Goal: Task Accomplishment & Management: Manage account settings

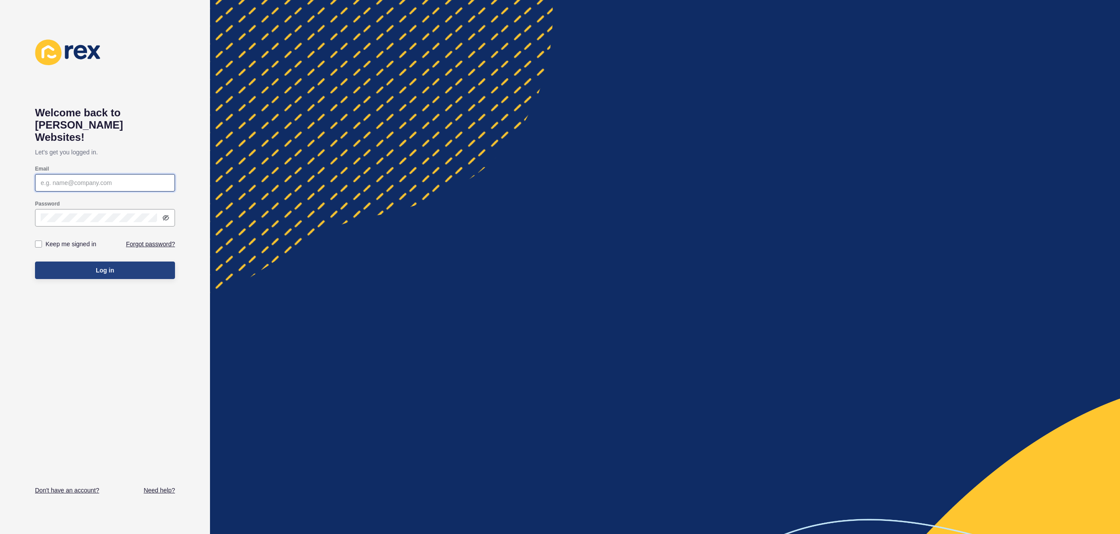
type input "justine.espinosa@rexsoftware.com.au"
click at [143, 262] on button "Log in" at bounding box center [105, 271] width 140 height 18
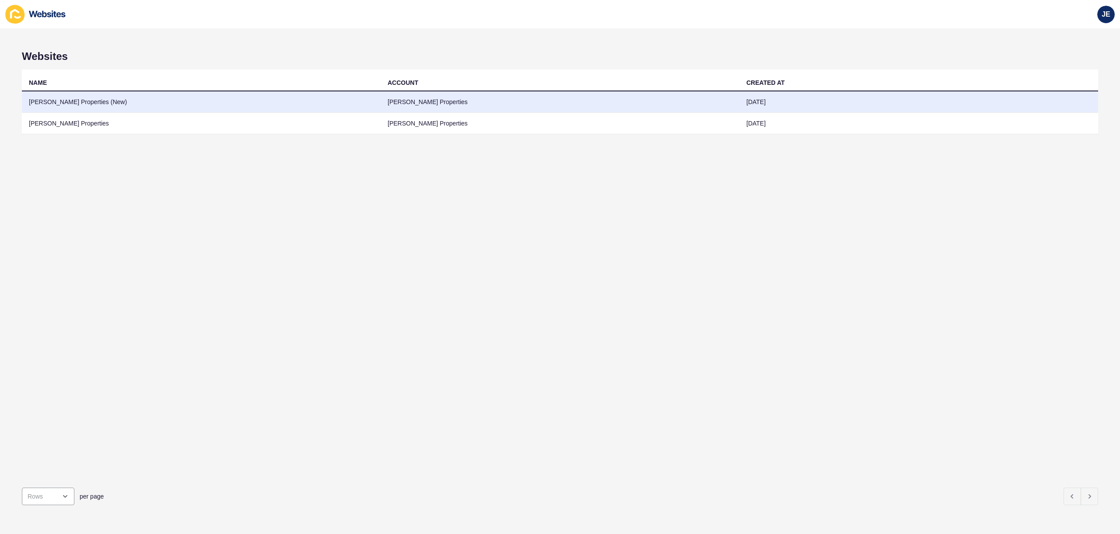
click at [250, 103] on td "[PERSON_NAME] Properties (New)" at bounding box center [201, 101] width 359 height 21
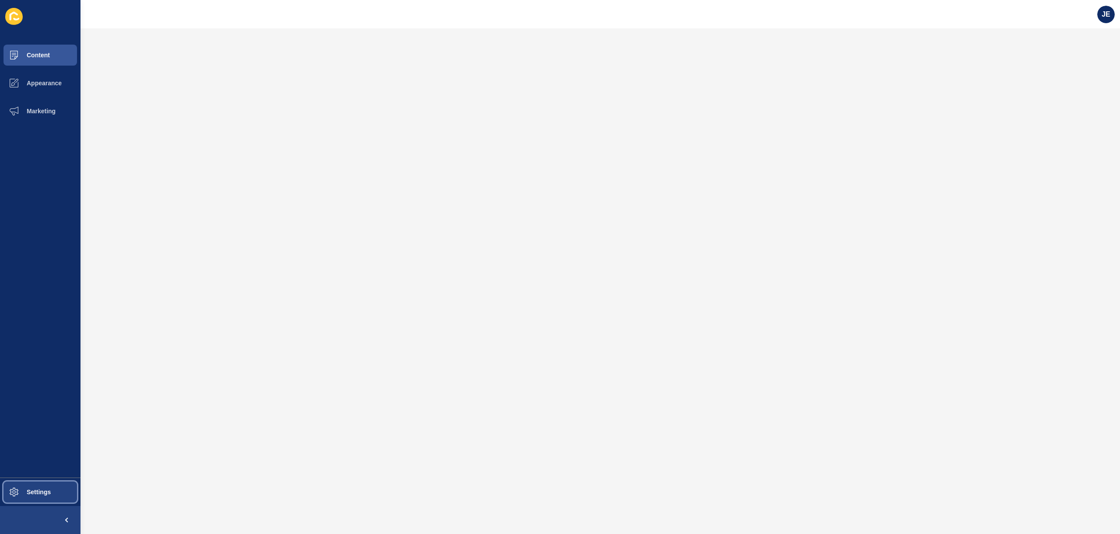
click at [63, 481] on button "Settings" at bounding box center [40, 492] width 81 height 28
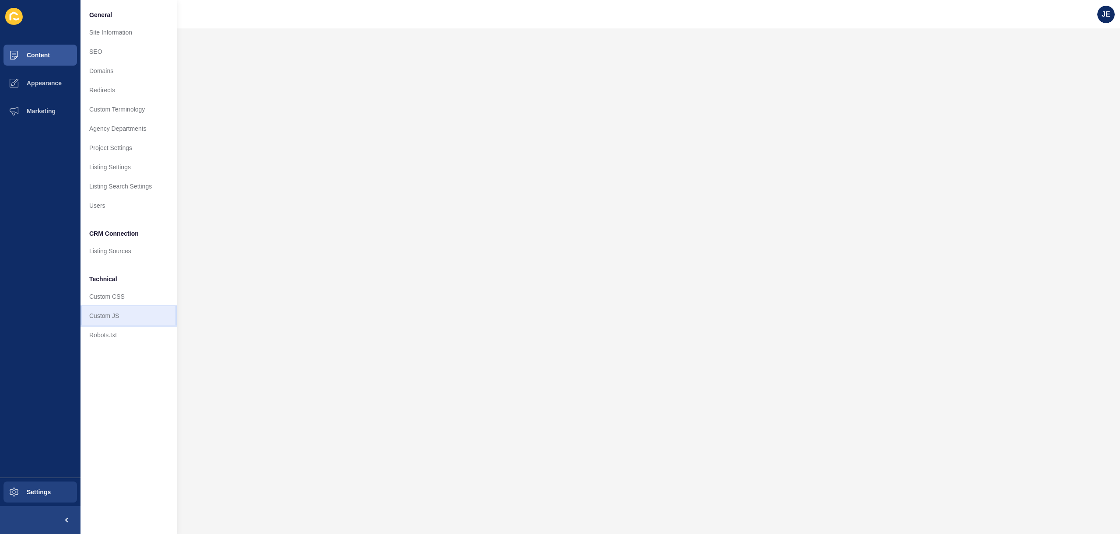
click at [149, 312] on link "Custom JS" at bounding box center [129, 315] width 96 height 19
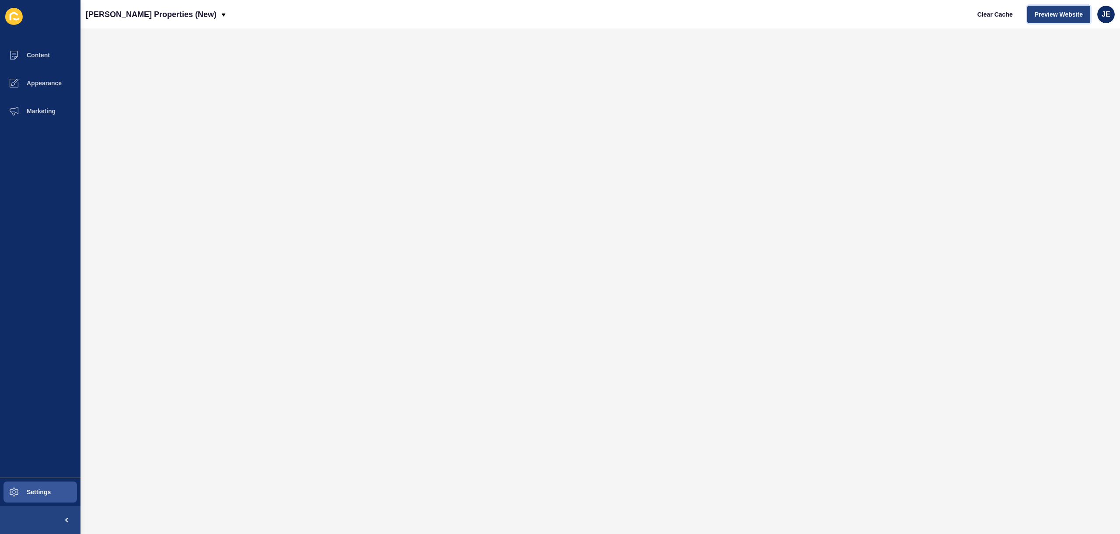
click at [1066, 19] on button "Preview Website" at bounding box center [1059, 15] width 63 height 18
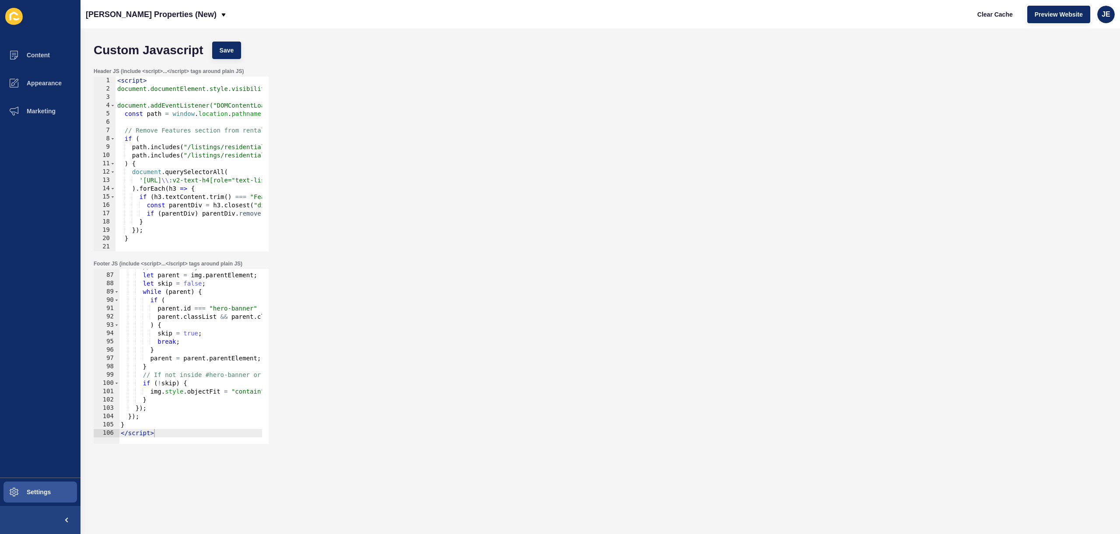
type textarea "document.addEventListener("DOMContentLoaded", function () {"
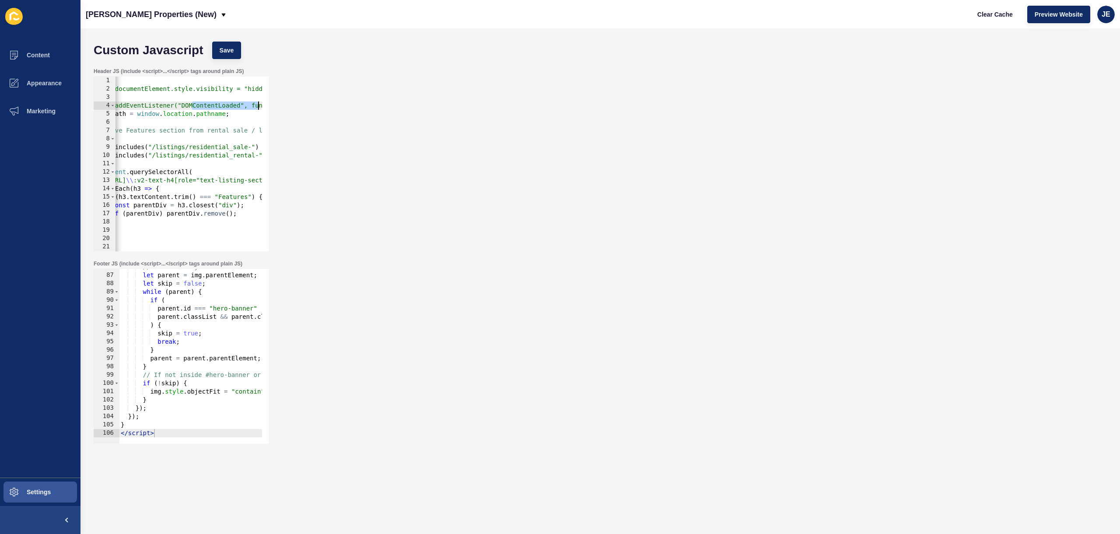
scroll to position [0, 76]
drag, startPoint x: 228, startPoint y: 106, endPoint x: 277, endPoint y: 106, distance: 48.6
click at [277, 106] on div "Header JS (include <script>...</script> tags around plain JS) document.addEvent…" at bounding box center [600, 159] width 1022 height 193
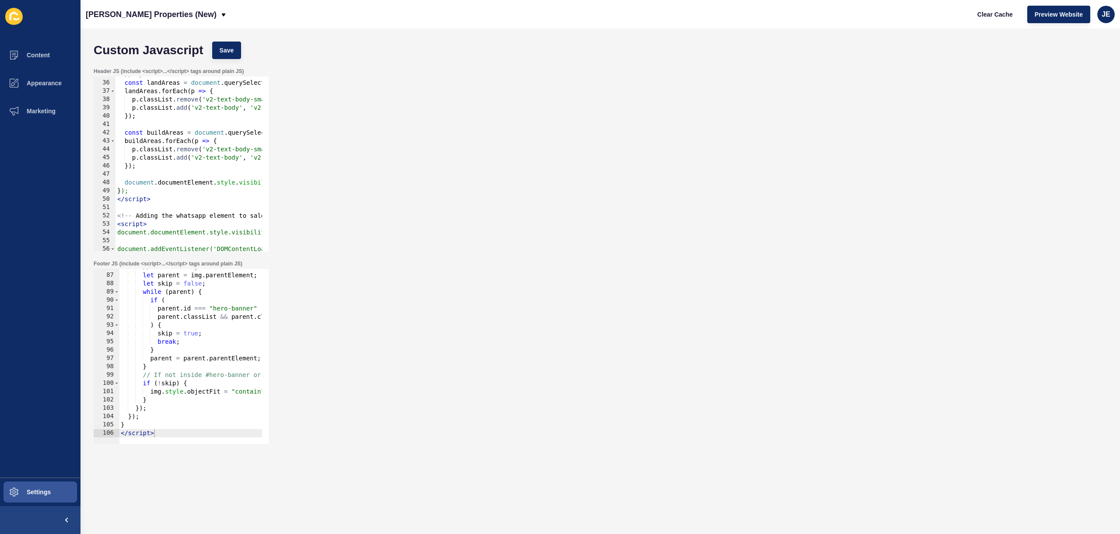
scroll to position [315, 0]
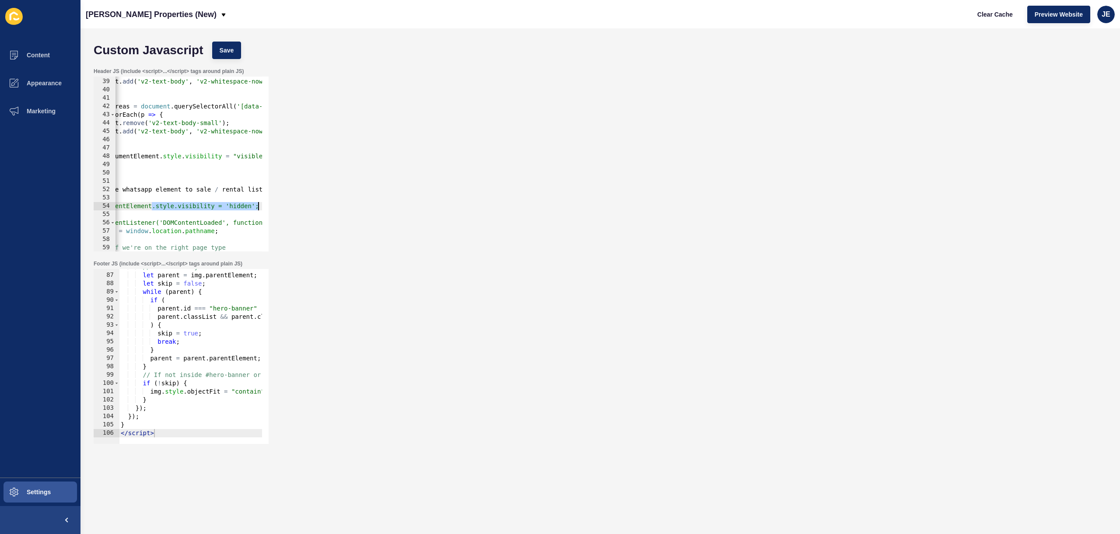
drag, startPoint x: 207, startPoint y: 204, endPoint x: 287, endPoint y: 205, distance: 80.5
click at [287, 205] on div "Header JS (include <script>...</script> tags around plain JS) 38 39 40 41 42 43…" at bounding box center [600, 159] width 1022 height 193
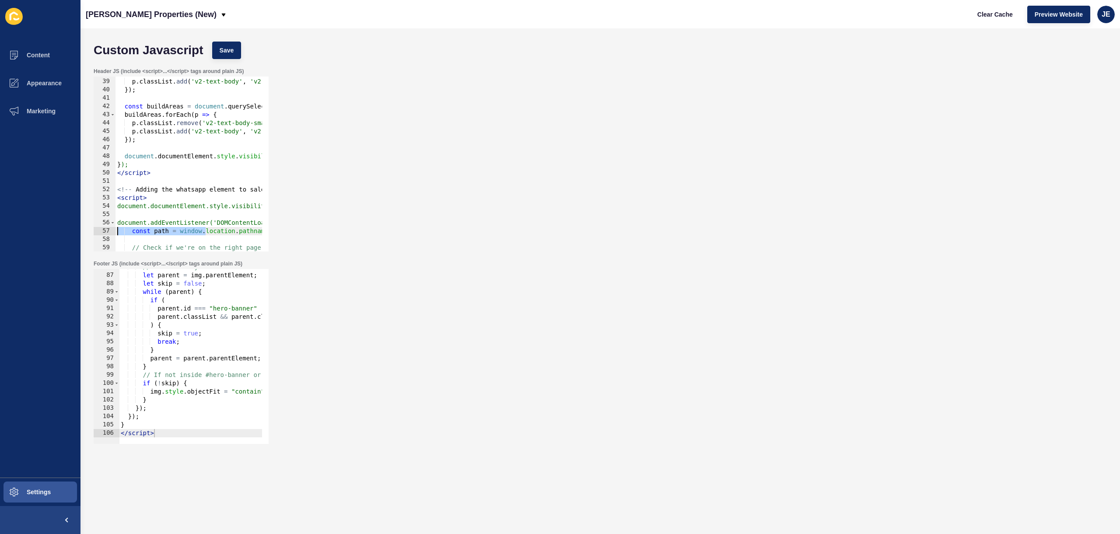
drag, startPoint x: 153, startPoint y: 230, endPoint x: 107, endPoint y: 232, distance: 45.5
click at [107, 232] on div "document.documentElement.style.visibility = 'hidden'; 38 39 40 41 42 43 44 45 4…" at bounding box center [181, 164] width 175 height 175
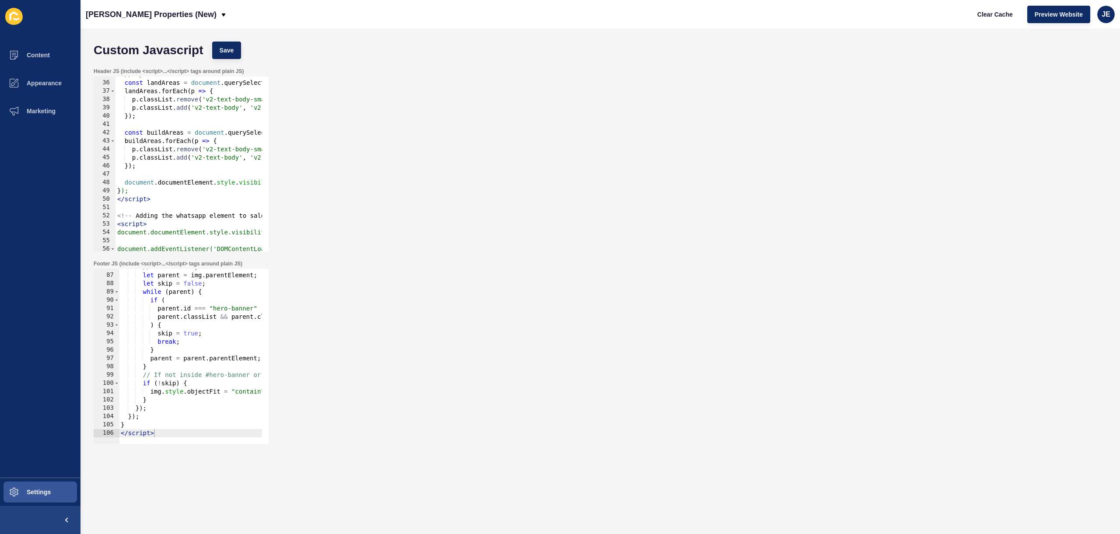
type textarea "});"
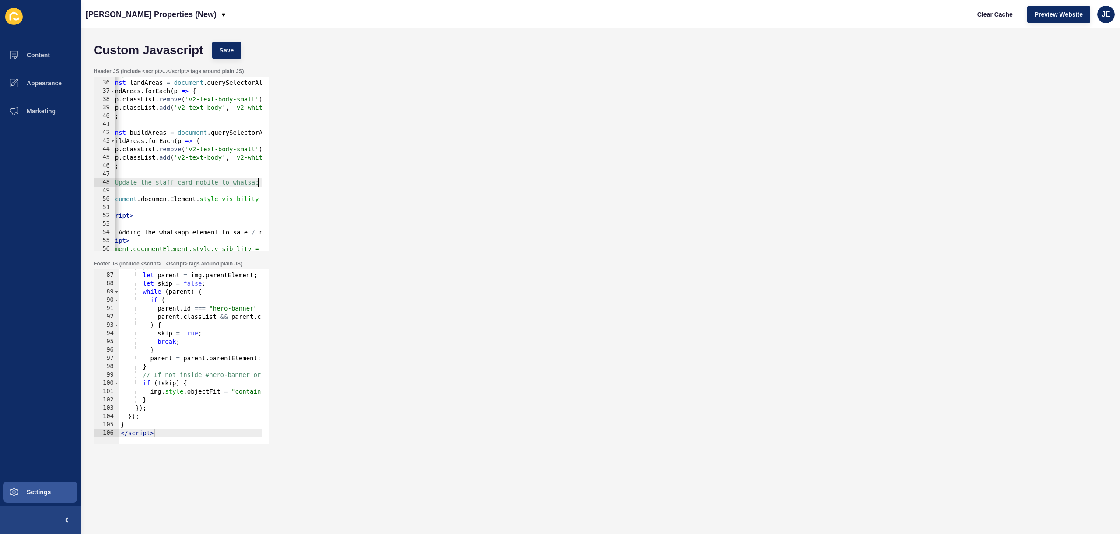
scroll to position [0, 17]
type textarea "//Update the staff card mobile to whatsapp"
paste textarea "});"
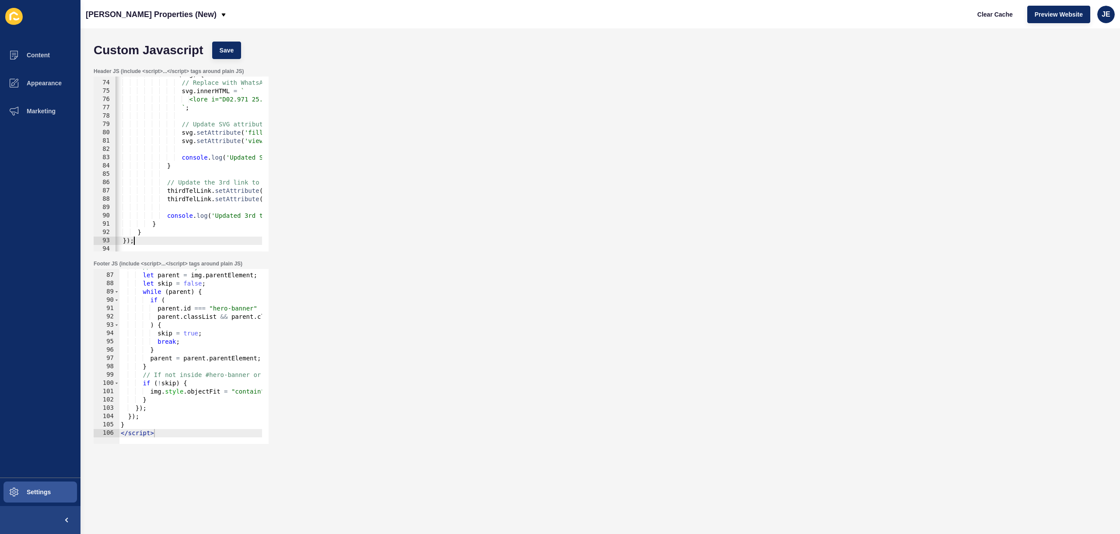
scroll to position [605, 0]
click at [225, 49] on span "Save" at bounding box center [227, 50] width 14 height 9
click at [998, 16] on span "Clear Cache" at bounding box center [995, 14] width 35 height 9
drag, startPoint x: 245, startPoint y: 134, endPoint x: 283, endPoint y: 131, distance: 37.8
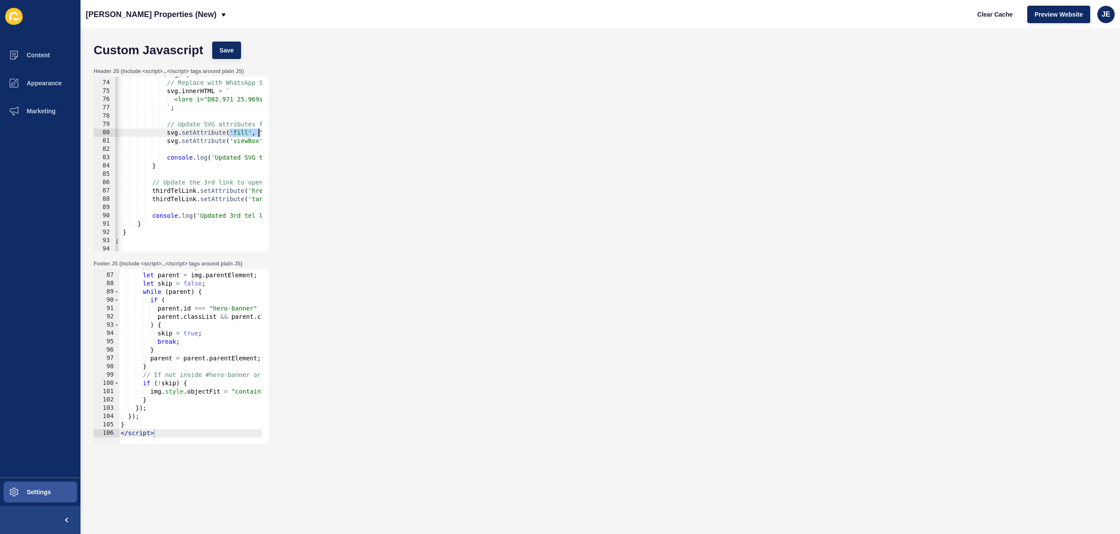
click at [284, 131] on div "Header JS (include <script>...</script> tags around plain JS) svg.setAttribute(…" at bounding box center [600, 159] width 1022 height 193
click at [230, 49] on span "Save" at bounding box center [227, 50] width 14 height 9
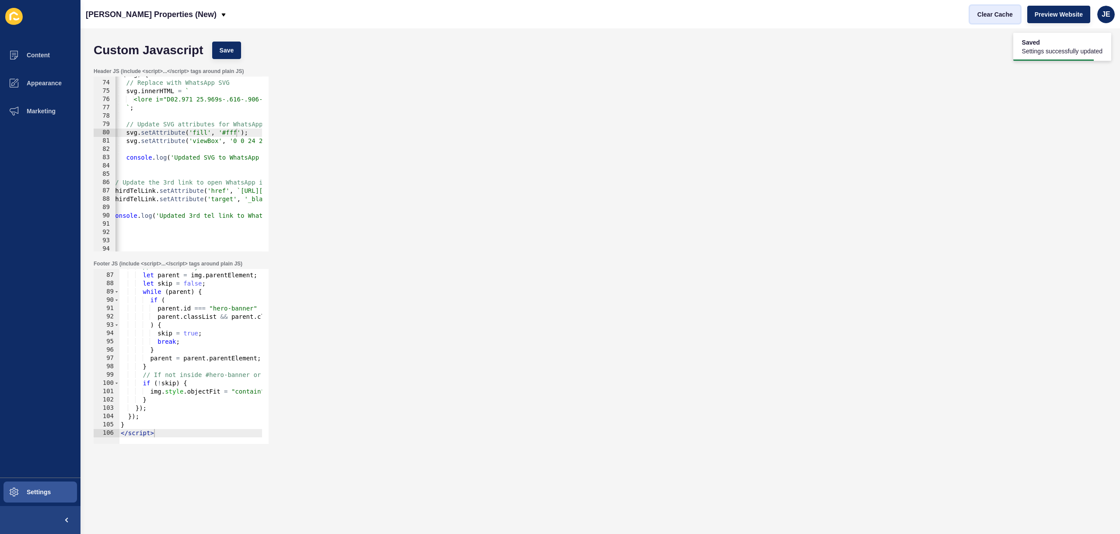
click at [1016, 17] on button "Clear Cache" at bounding box center [995, 15] width 50 height 18
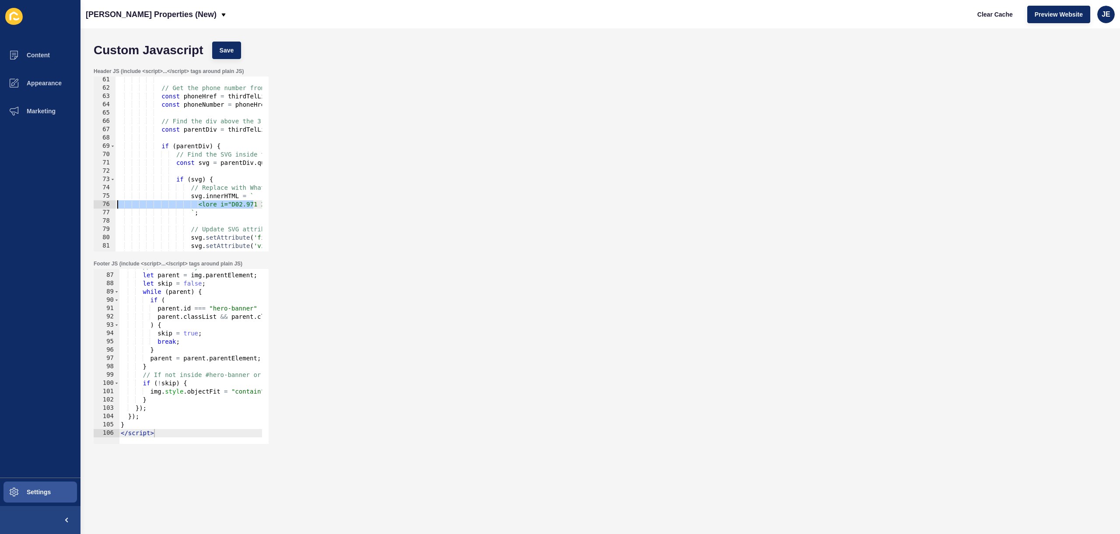
scroll to position [0, 0]
drag, startPoint x: 187, startPoint y: 202, endPoint x: 107, endPoint y: 202, distance: 79.6
click at [107, 202] on div "<path d="M17.472 14.382c-.297-.149-1.758-.867-2.03-.967-.273-.099-.471-.148-.67…" at bounding box center [181, 164] width 175 height 175
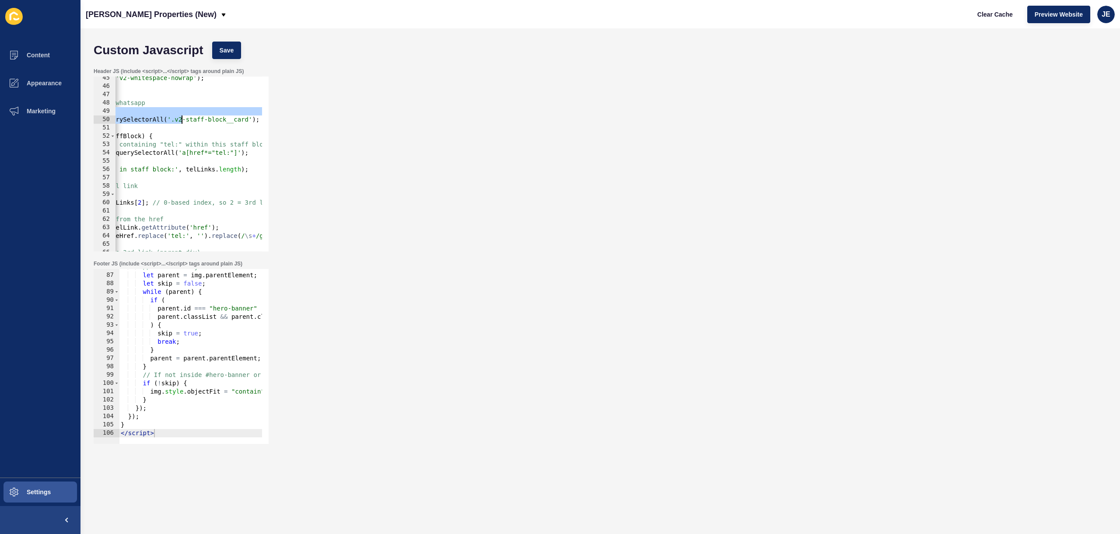
scroll to position [0, 116]
drag, startPoint x: 125, startPoint y: 113, endPoint x: 182, endPoint y: 111, distance: 56.5
type textarea "// Find all staff block cards"
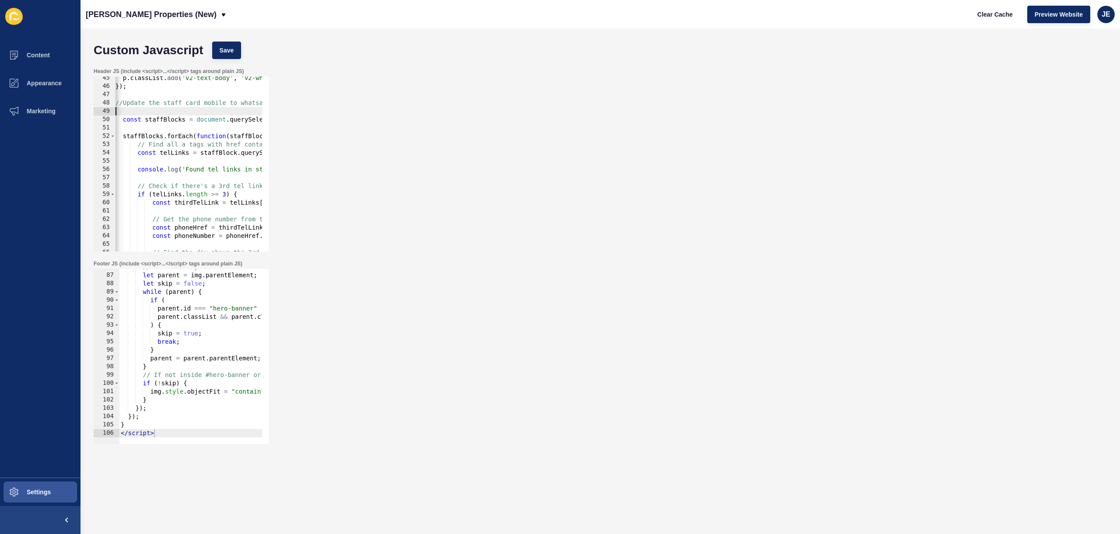
scroll to position [0, 0]
type textarea "//Update the staff card mobile to whatsapp"
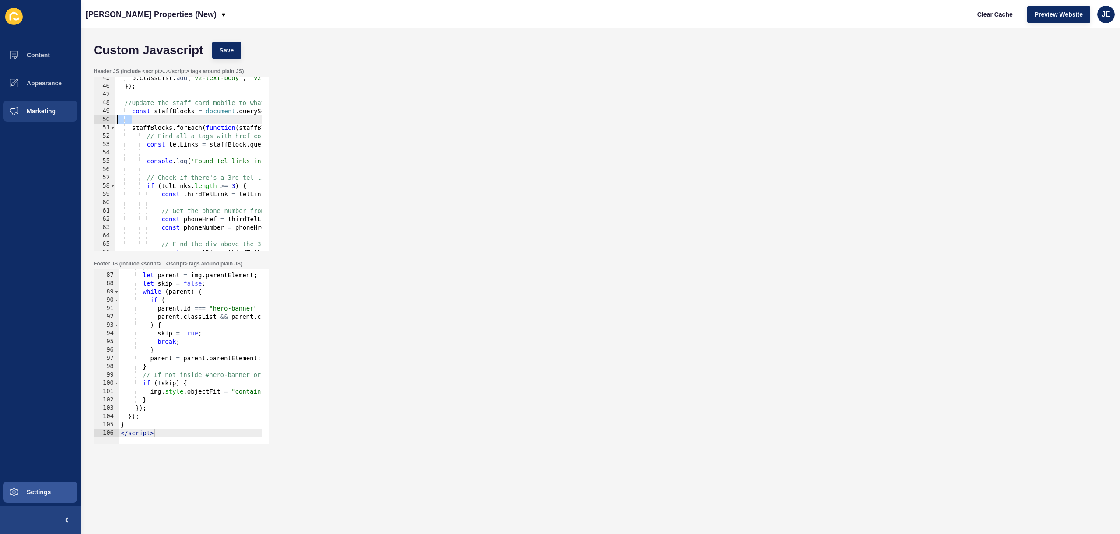
drag, startPoint x: 174, startPoint y: 119, endPoint x: 78, endPoint y: 120, distance: 96.3
click at [78, 120] on div "Content Appearance Marketing Settings Novak Properties (New) Clear Cache Previe…" at bounding box center [560, 267] width 1120 height 534
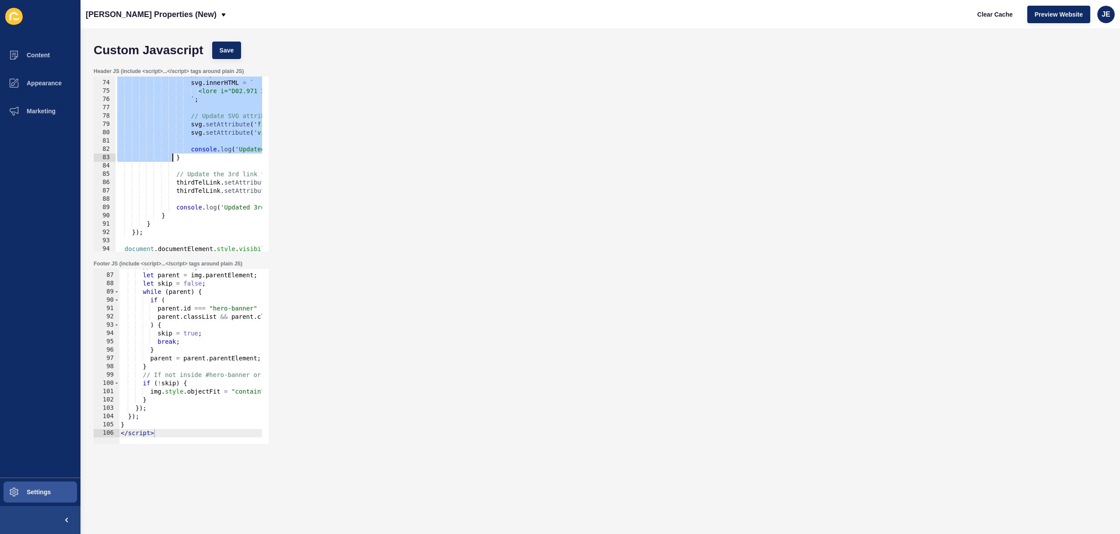
scroll to position [710, 0]
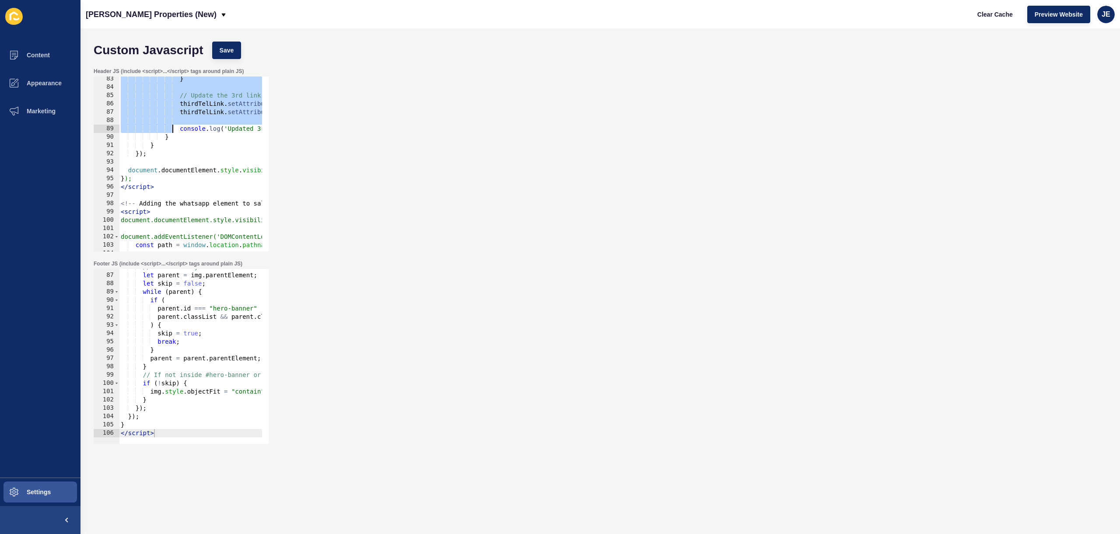
drag, startPoint x: 123, startPoint y: 104, endPoint x: 173, endPoint y: 126, distance: 55.1
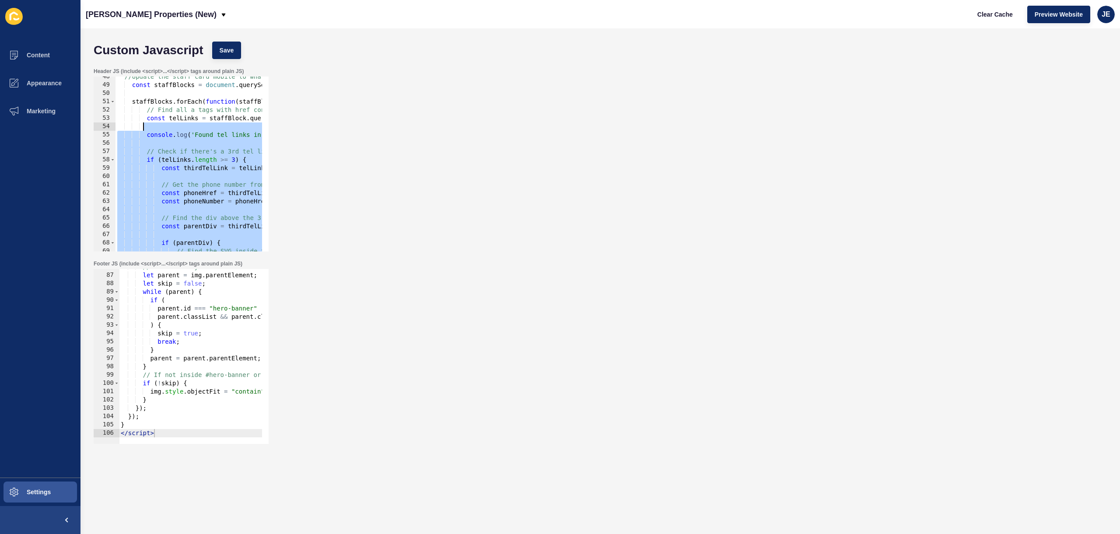
scroll to position [368, 0]
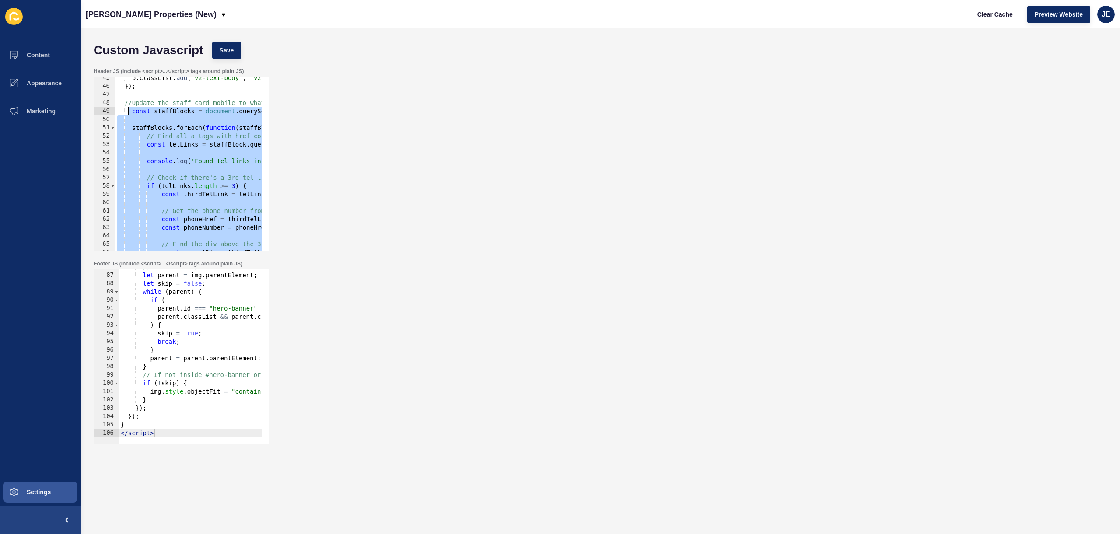
drag, startPoint x: 159, startPoint y: 129, endPoint x: 129, endPoint y: 113, distance: 34.6
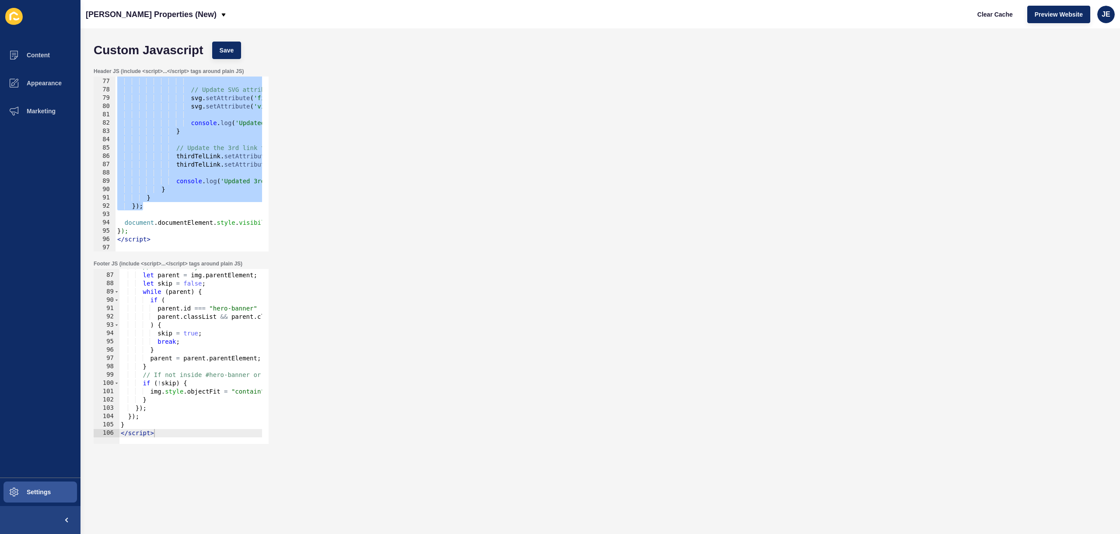
paste textarea "}"
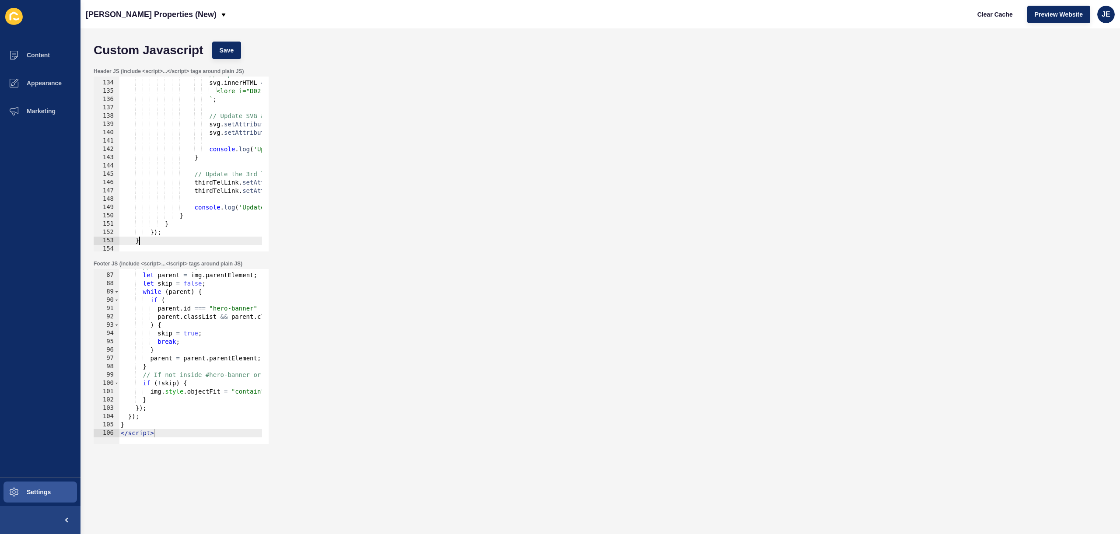
scroll to position [1104, 0]
click at [232, 46] on span "Save" at bounding box center [227, 50] width 14 height 9
click at [983, 15] on span "Clear Cache" at bounding box center [995, 14] width 35 height 9
click at [883, 20] on div "Novak Properties (New) Clear Cache Preview Website JE" at bounding box center [601, 14] width 1040 height 28
click at [1003, 13] on span "Clear Cache" at bounding box center [995, 14] width 35 height 9
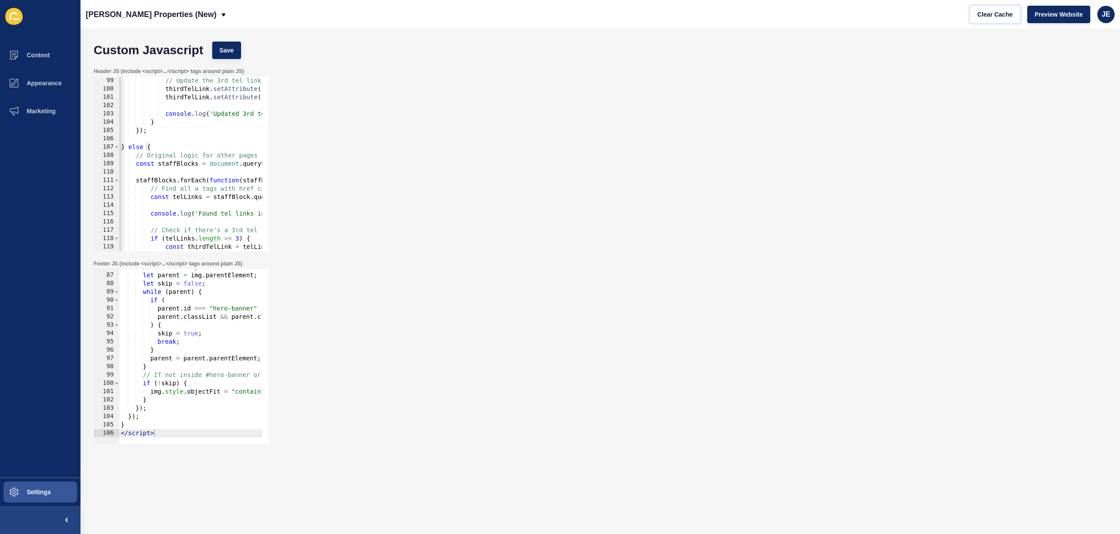
scroll to position [867, 0]
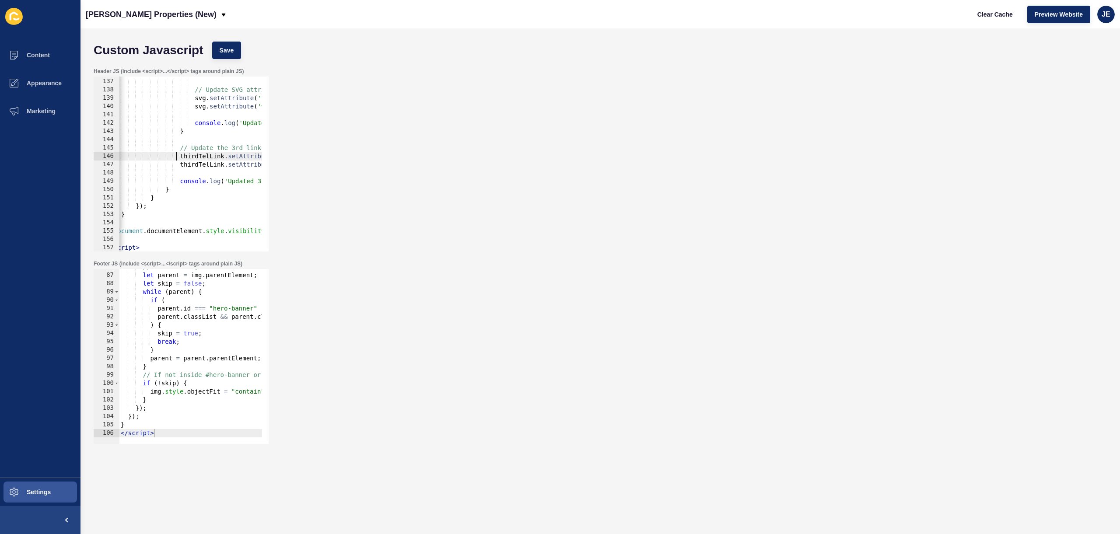
scroll to position [1182, 0]
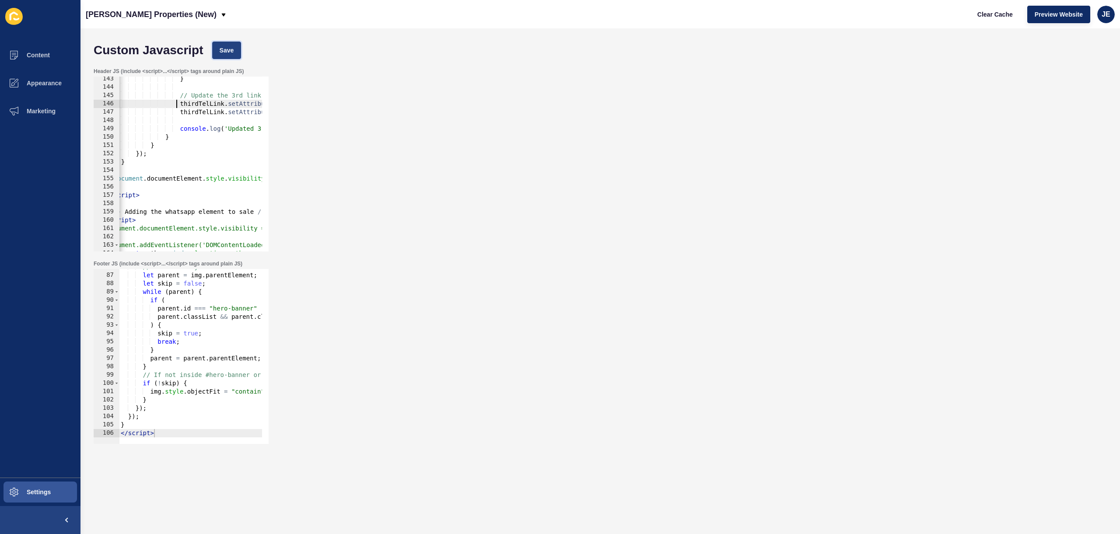
click at [221, 51] on span "Save" at bounding box center [227, 50] width 14 height 9
click at [985, 15] on span "Clear Cache" at bounding box center [995, 14] width 35 height 9
drag, startPoint x: 210, startPoint y: 187, endPoint x: 72, endPoint y: 182, distance: 138.0
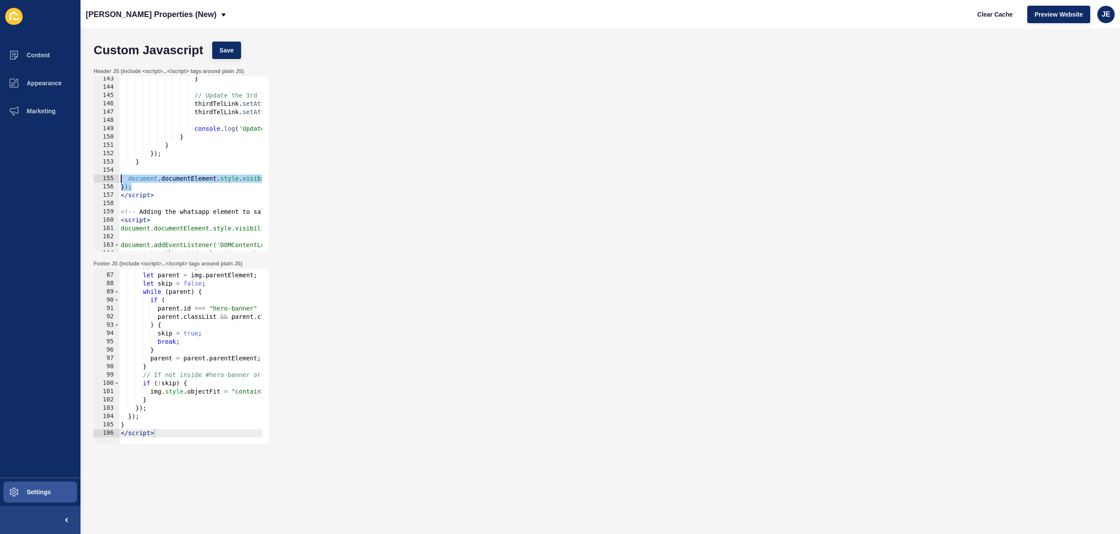
click at [72, 182] on div "Content Appearance Marketing Settings Novak Properties (New) Clear Cache Previe…" at bounding box center [560, 267] width 1120 height 534
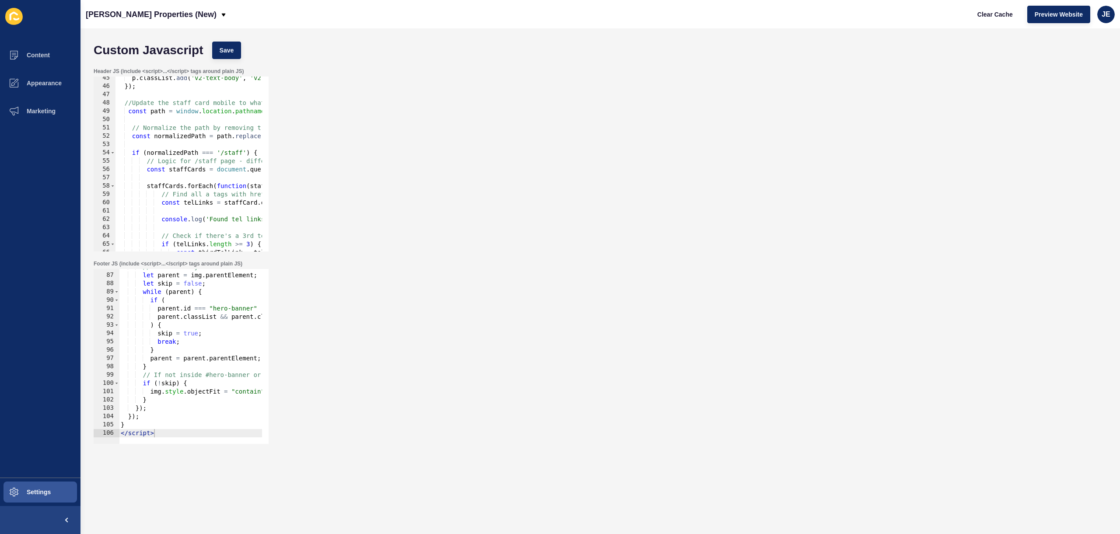
scroll to position [316, 0]
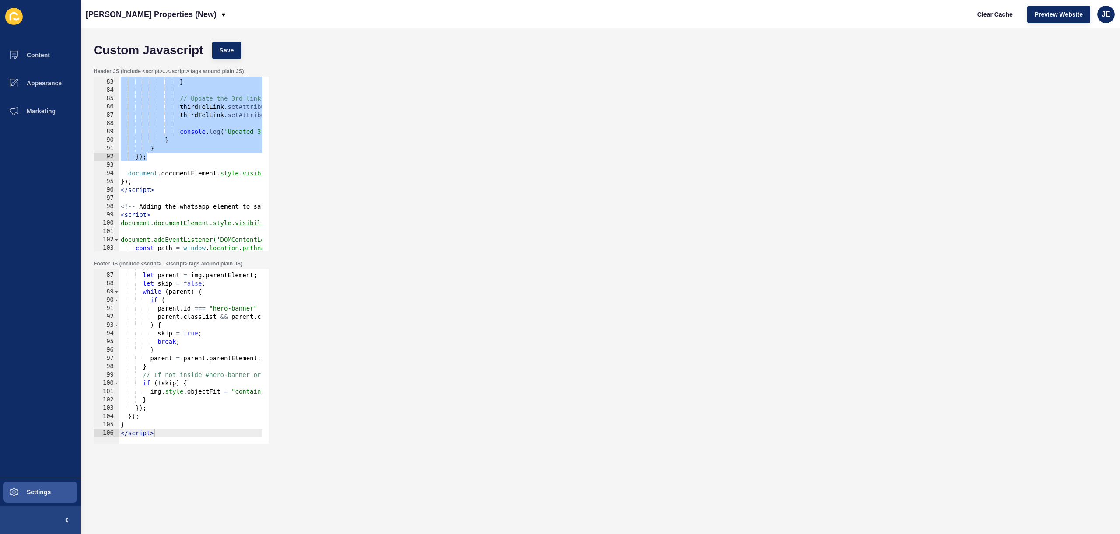
scroll to position [315, 0]
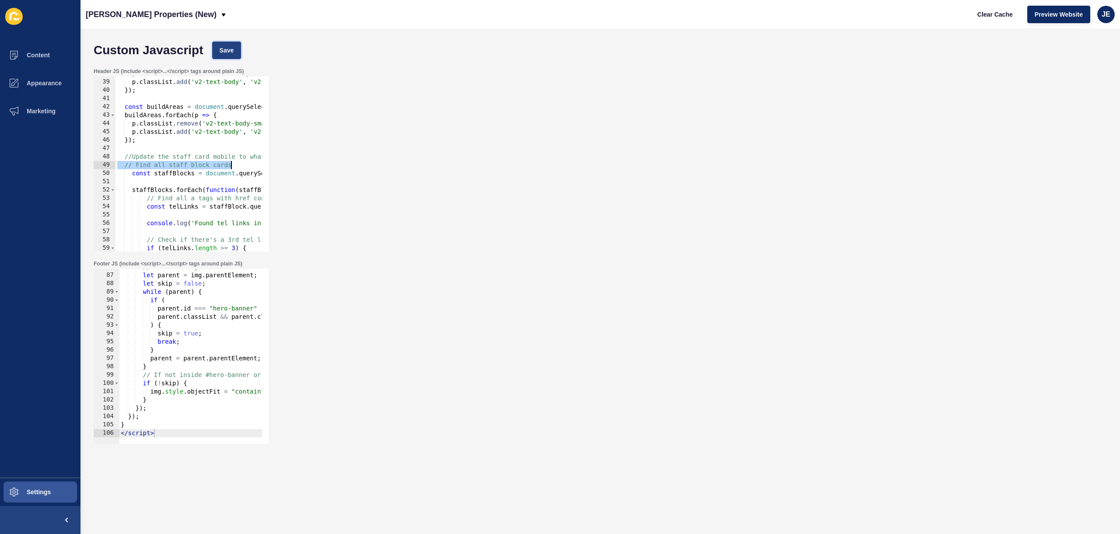
click at [234, 51] on button "Save" at bounding box center [226, 51] width 29 height 18
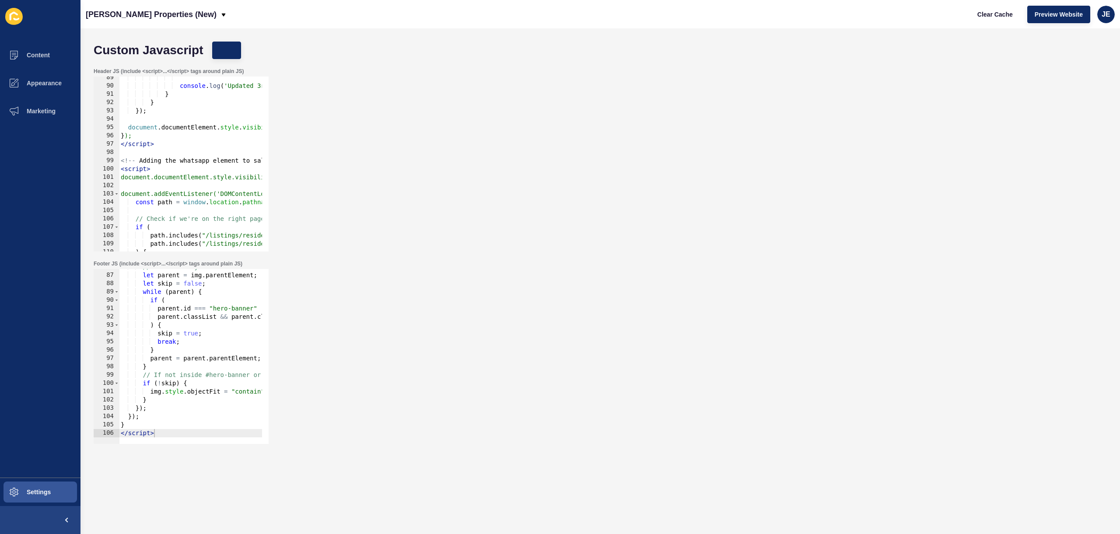
scroll to position [656, 0]
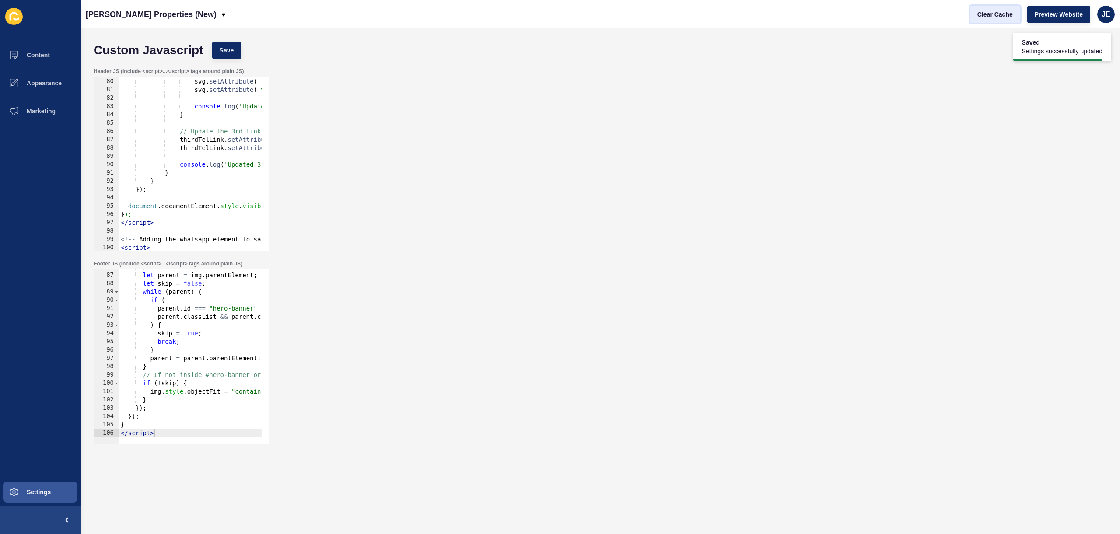
click at [1001, 18] on span "Clear Cache" at bounding box center [995, 14] width 35 height 9
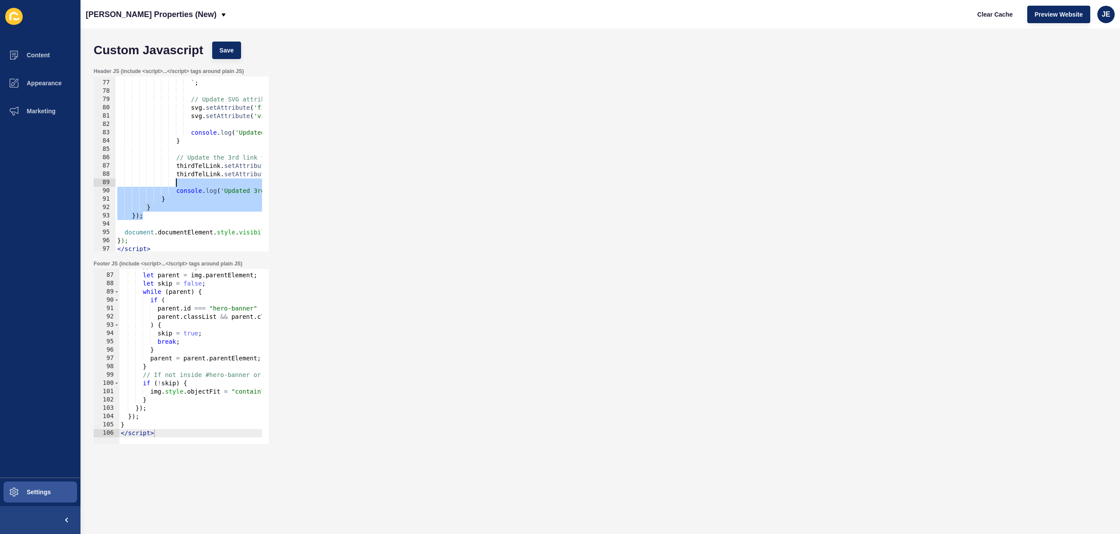
scroll to position [630, 0]
drag, startPoint x: 168, startPoint y: 189, endPoint x: 182, endPoint y: 179, distance: 17.2
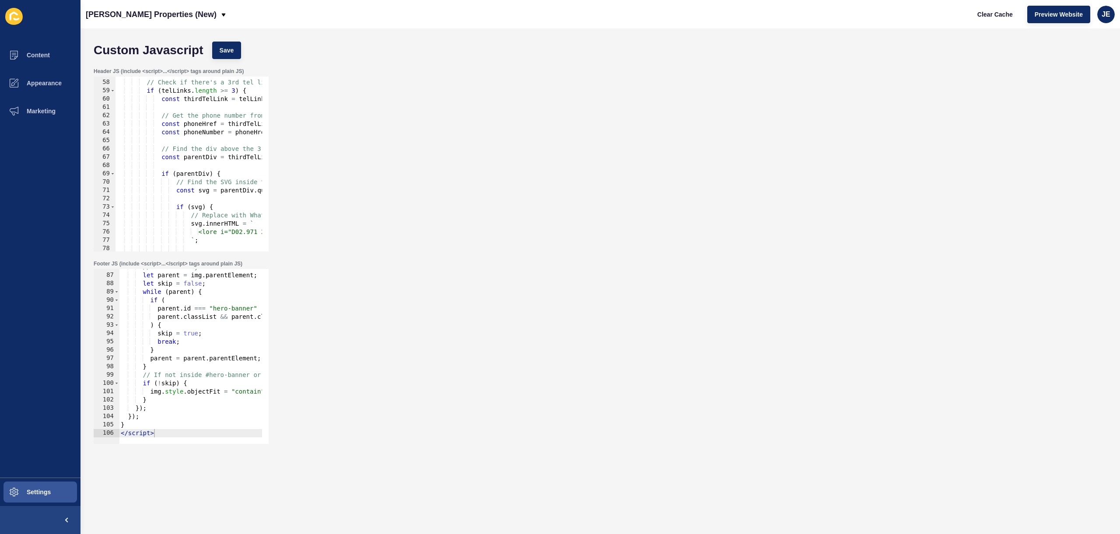
scroll to position [315, 0]
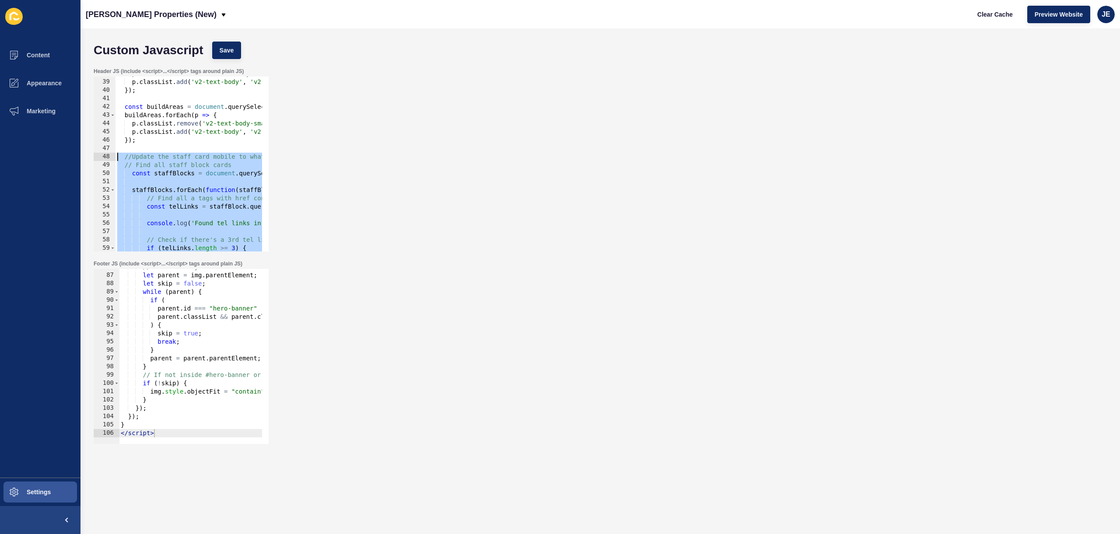
drag, startPoint x: 165, startPoint y: 216, endPoint x: 117, endPoint y: 160, distance: 74.1
type textarea "//Update the staff card mobile to whatsapp // Find all staff block cards"
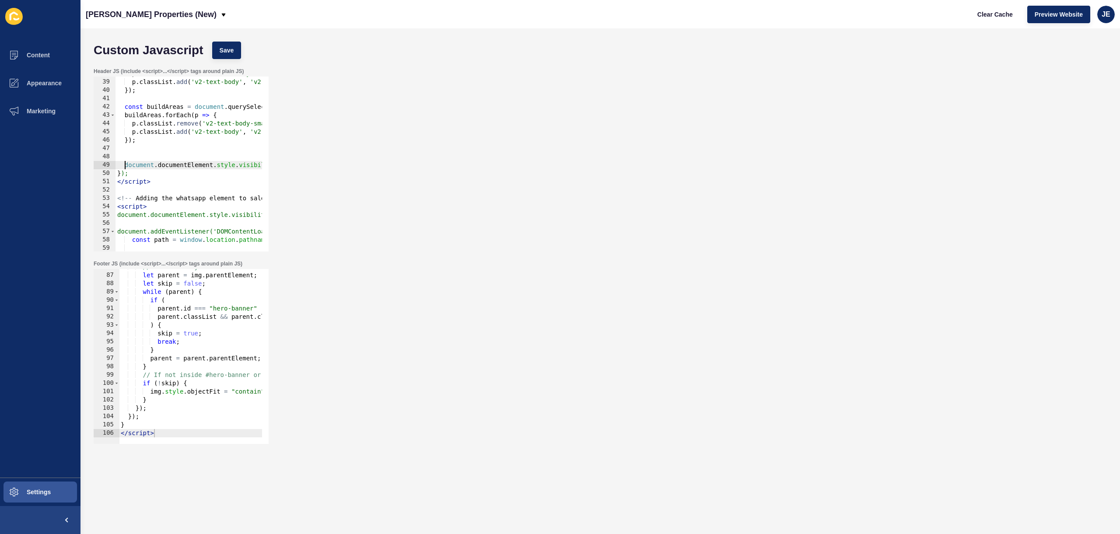
type textarea "document.documentElement.style.visibility = "visible";"
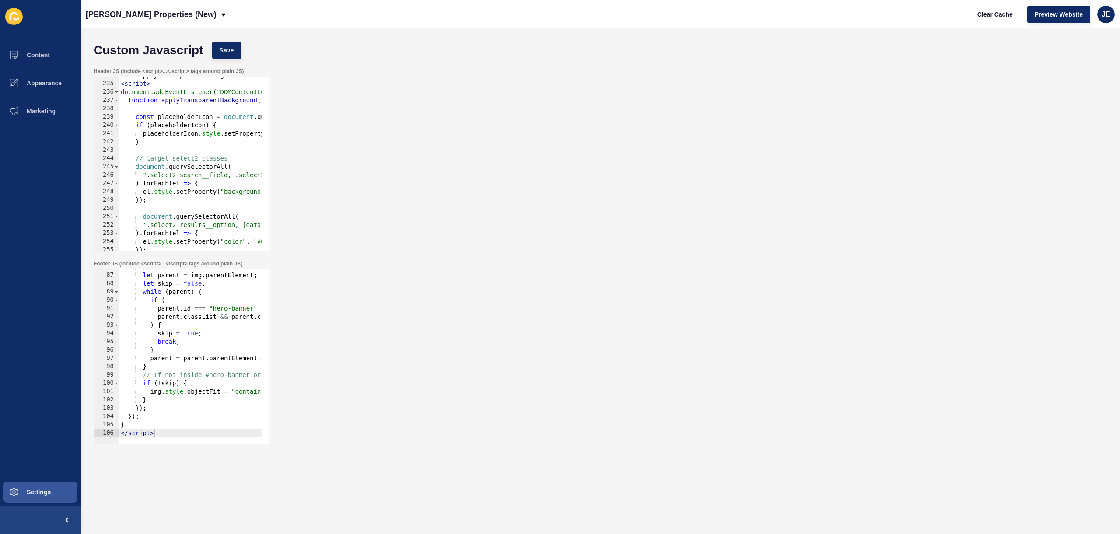
scroll to position [2043, 0]
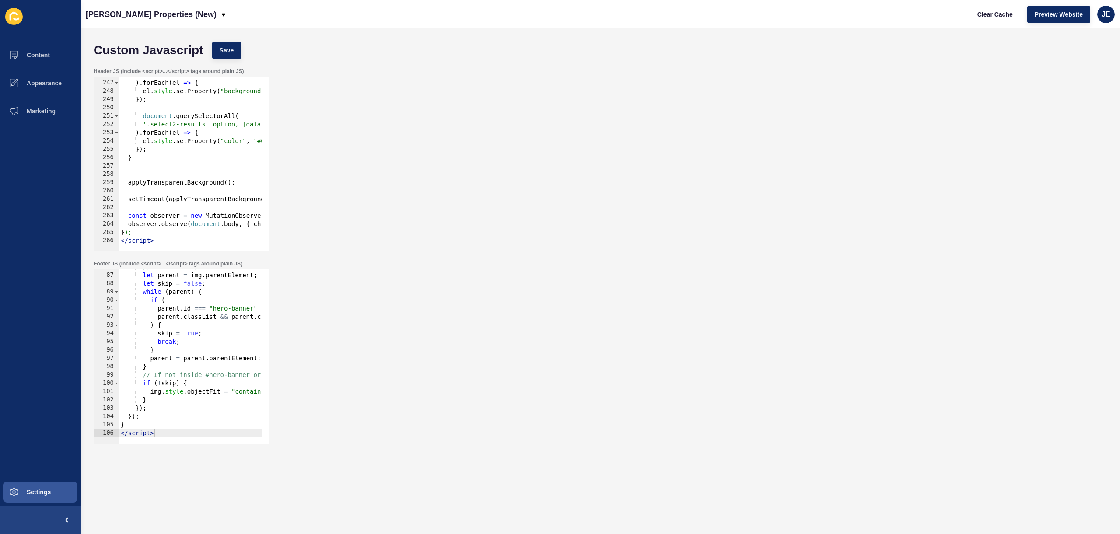
type textarea "</script>"
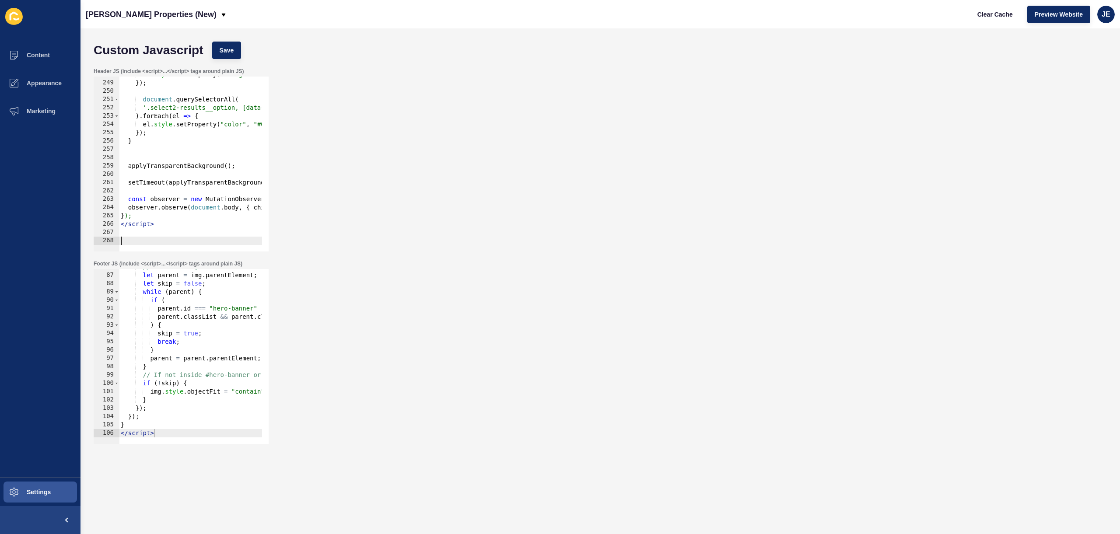
paste textarea "</script>"
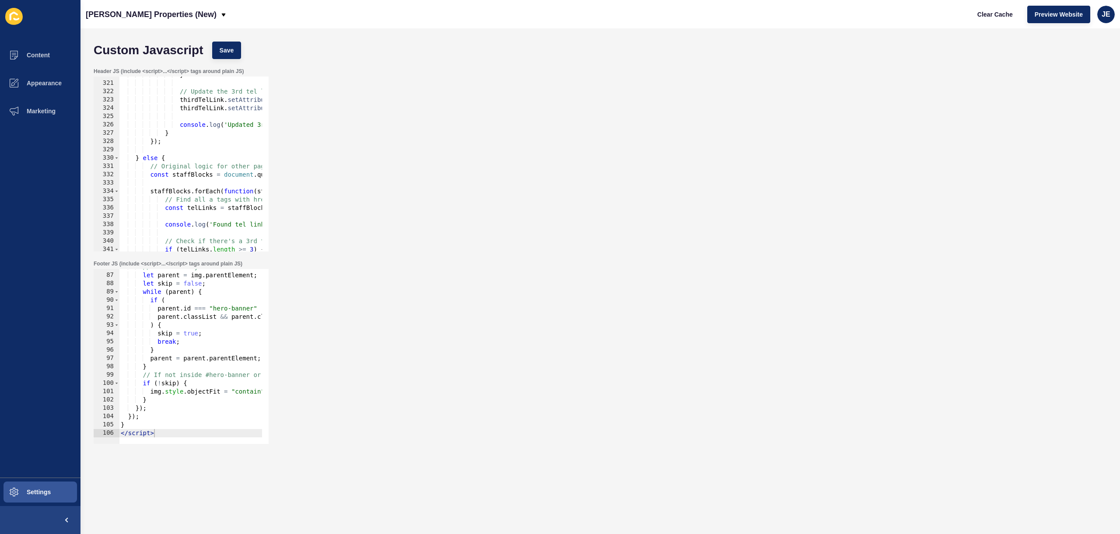
scroll to position [2658, 0]
click at [222, 56] on button "Save" at bounding box center [226, 51] width 29 height 18
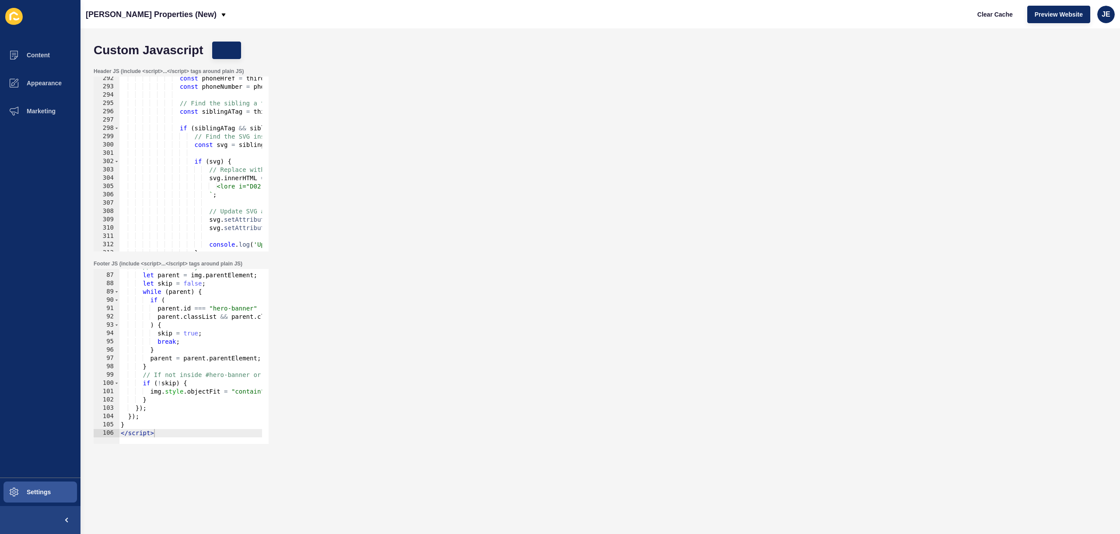
scroll to position [2186, 0]
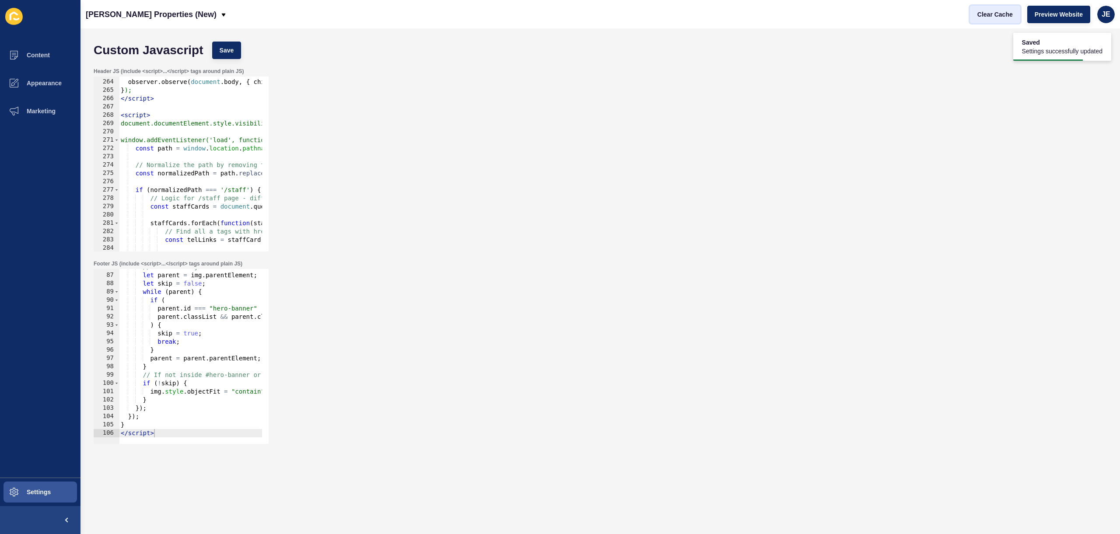
click at [1000, 13] on span "Clear Cache" at bounding box center [995, 14] width 35 height 9
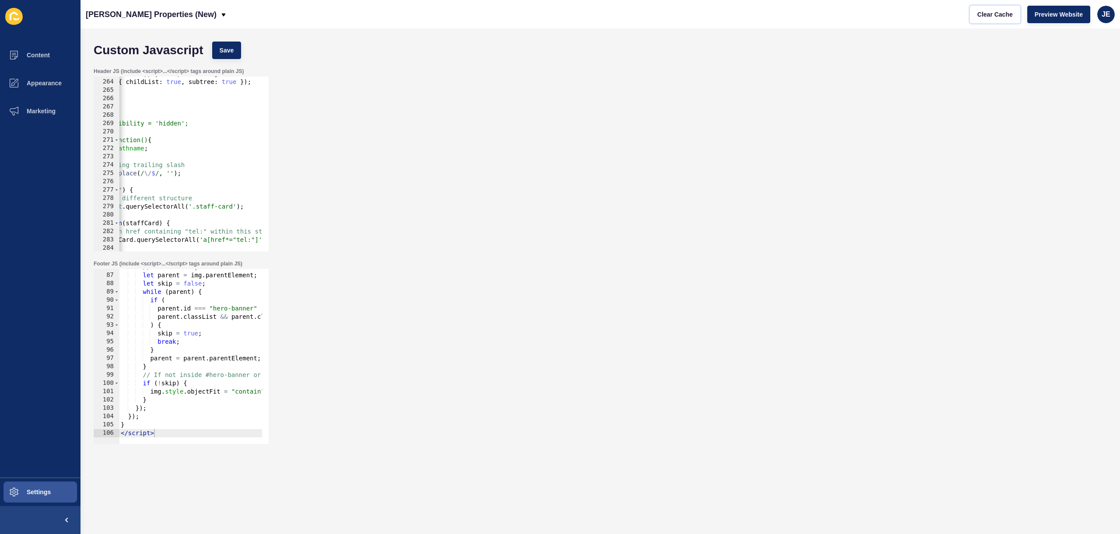
scroll to position [0, 141]
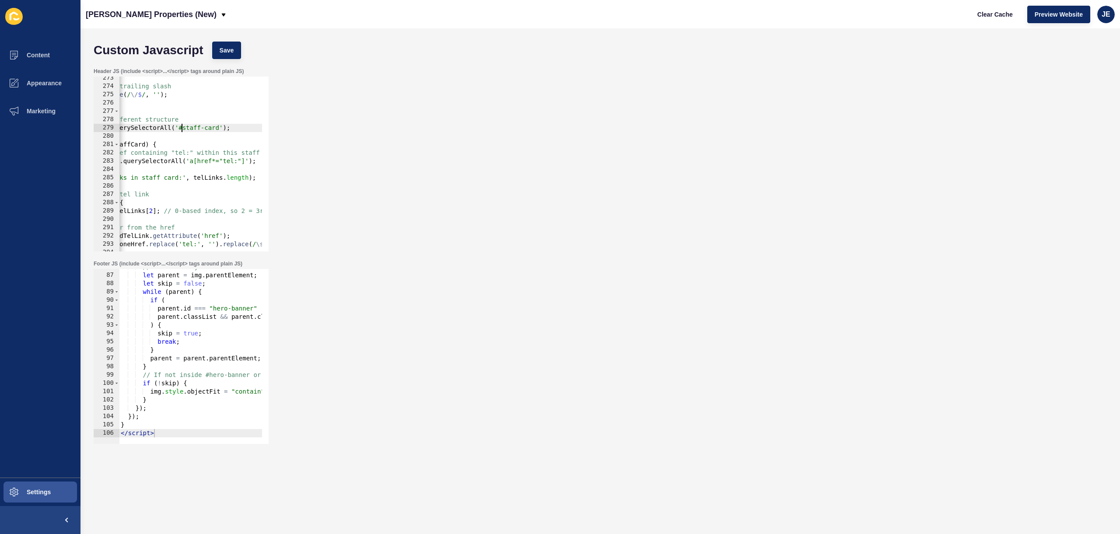
scroll to position [2264, 0]
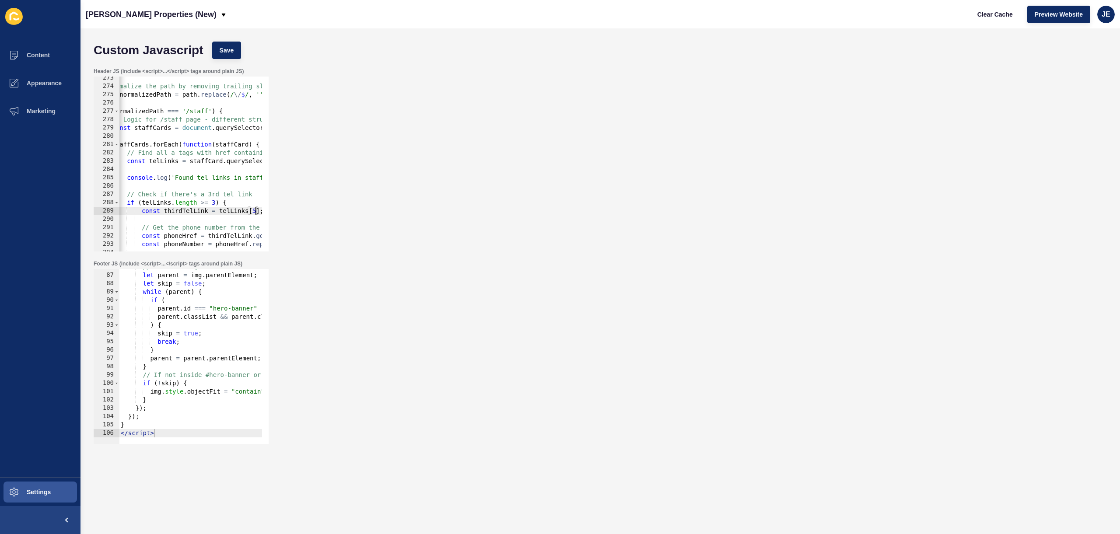
scroll to position [0, 52]
click at [230, 51] on span "Save" at bounding box center [227, 50] width 14 height 9
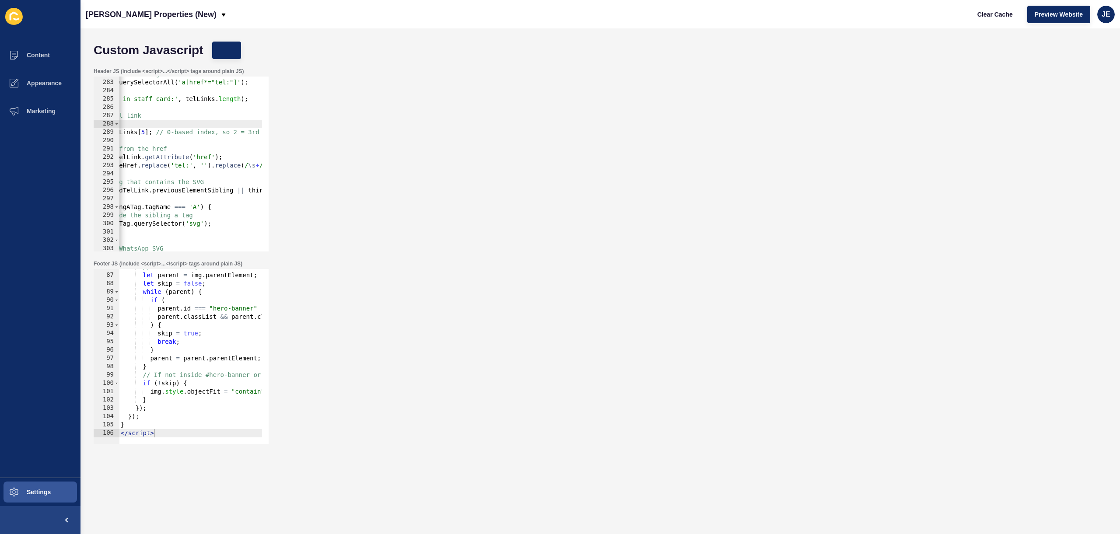
scroll to position [0, 0]
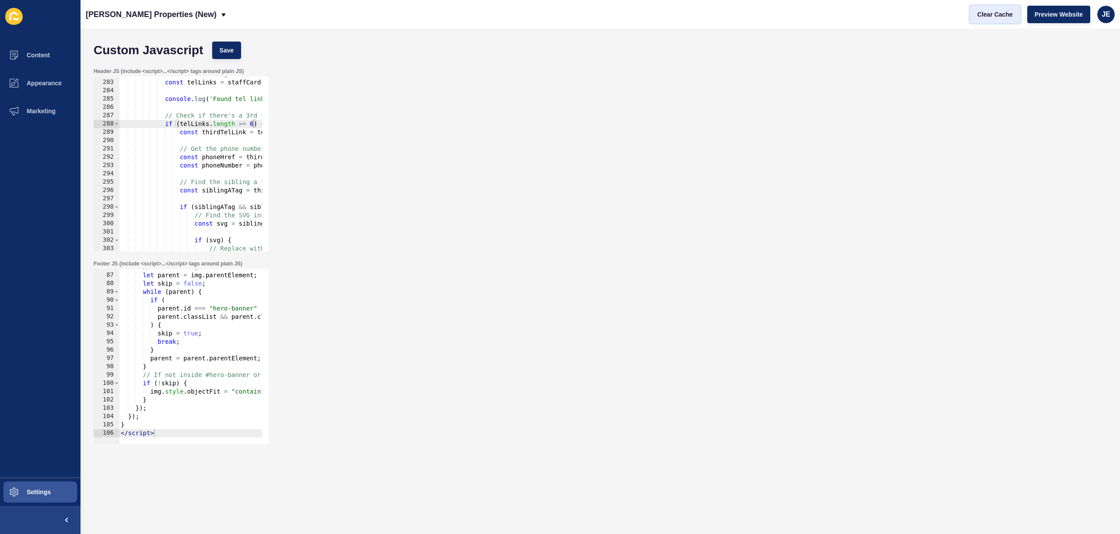
click at [981, 15] on span "Clear Cache" at bounding box center [995, 14] width 35 height 9
click at [220, 54] on span "Save" at bounding box center [227, 50] width 14 height 9
click at [991, 12] on span "Clear Cache" at bounding box center [995, 14] width 35 height 9
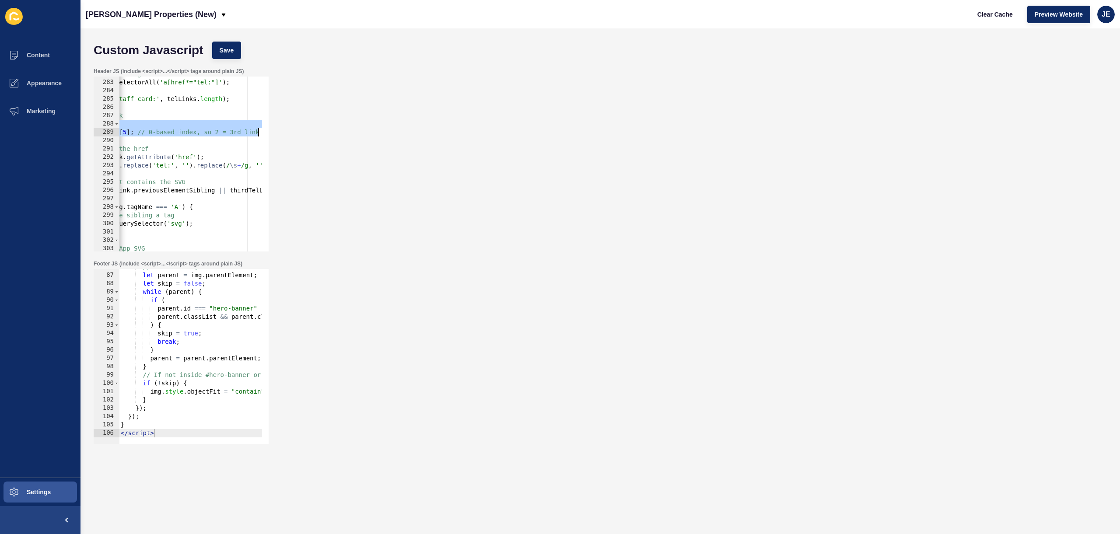
drag, startPoint x: 161, startPoint y: 121, endPoint x: 285, endPoint y: 134, distance: 125.4
click at [285, 134] on div "Header JS (include <script>...</script> tags around plain JS) if (telLinks.leng…" at bounding box center [600, 159] width 1022 height 193
type textarea "if (telLinks.length >= 6) { const thirdTelLink = telLinks[5]; // 0-based index,…"
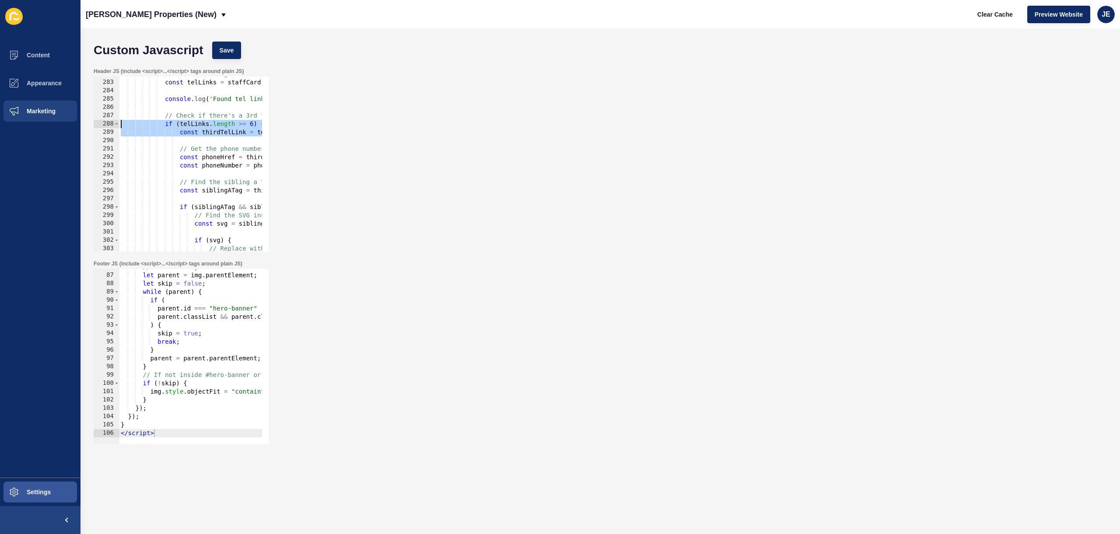
drag, startPoint x: 241, startPoint y: 133, endPoint x: 66, endPoint y: 122, distance: 174.9
click at [66, 122] on div "Content Appearance Marketing Settings Novak Properties (New) Clear Cache Previe…" at bounding box center [560, 267] width 1120 height 534
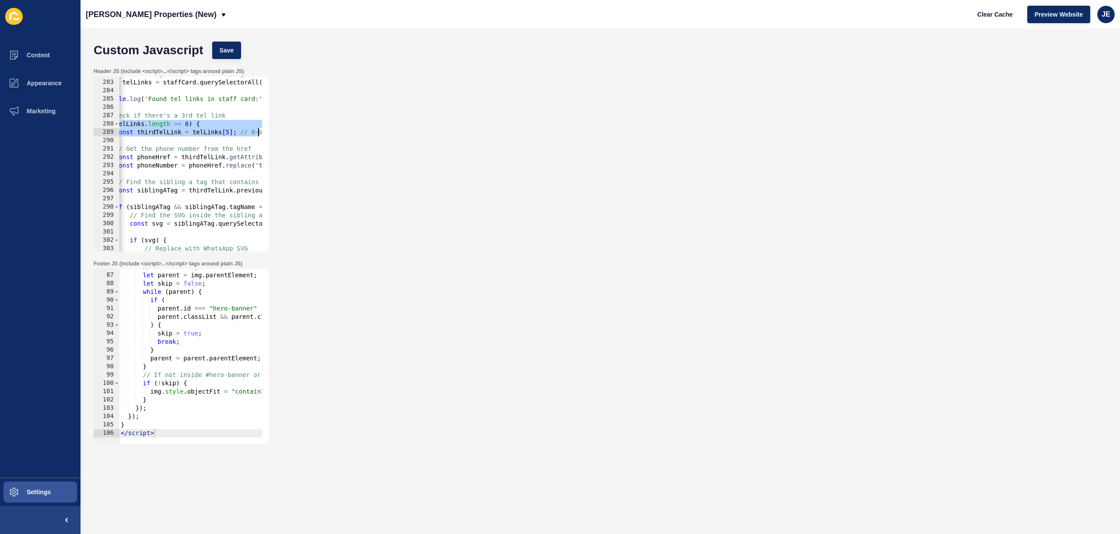
scroll to position [0, 102]
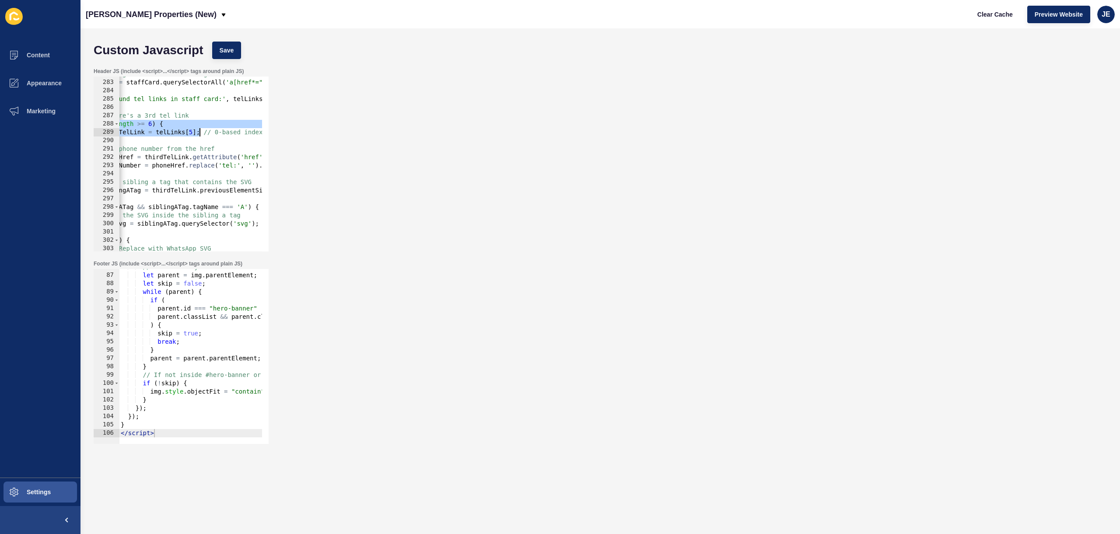
drag, startPoint x: 165, startPoint y: 126, endPoint x: 199, endPoint y: 134, distance: 34.7
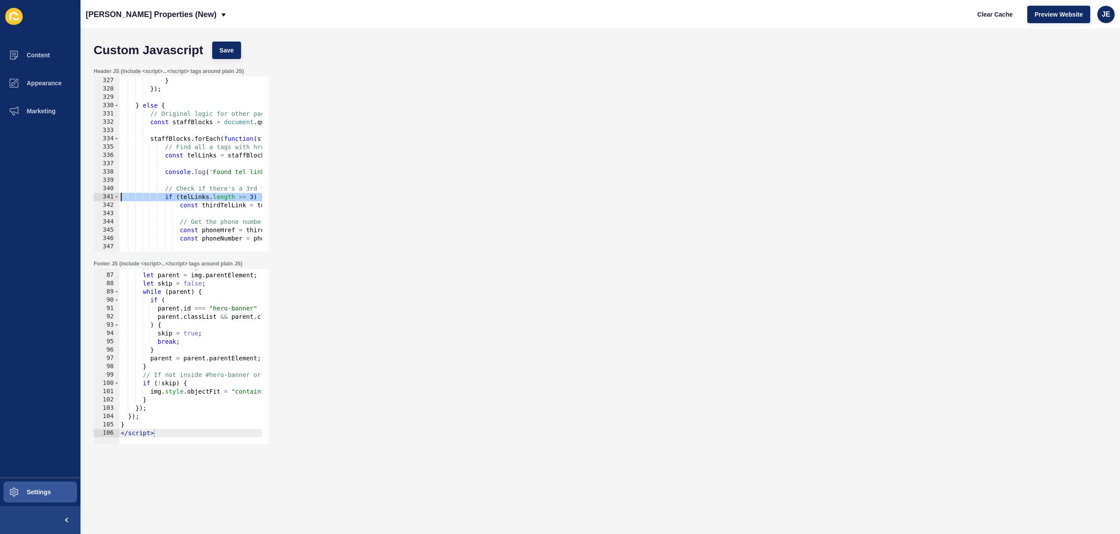
scroll to position [0, 0]
drag, startPoint x: 186, startPoint y: 200, endPoint x: 78, endPoint y: 189, distance: 108.6
click at [57, 194] on div "Content Appearance Marketing Settings Novak Properties (New) Clear Cache Previe…" at bounding box center [560, 267] width 1120 height 534
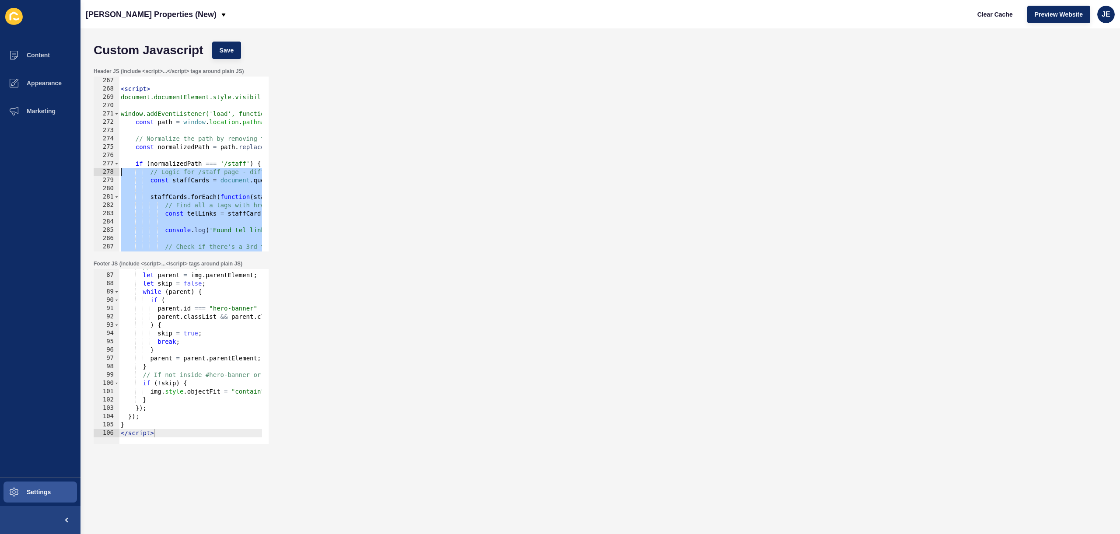
scroll to position [2186, 0]
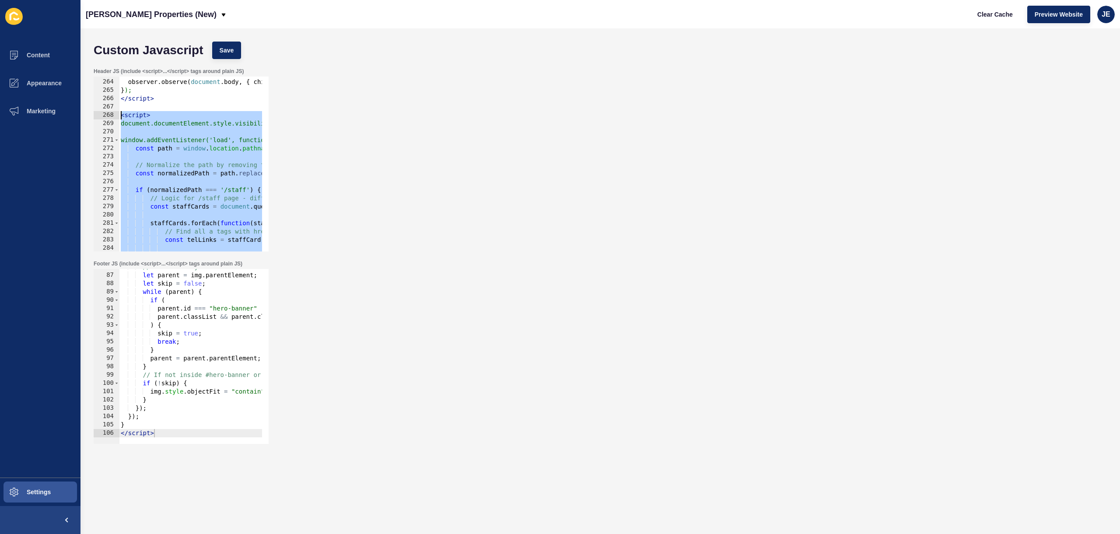
drag, startPoint x: 165, startPoint y: 244, endPoint x: 110, endPoint y: 116, distance: 139.4
click at [110, 116] on div "// Find all a tags with href containing "tel:" within this staff block 263 264 …" at bounding box center [181, 164] width 175 height 175
paste textarea "/script>"
type textarea "</script>"
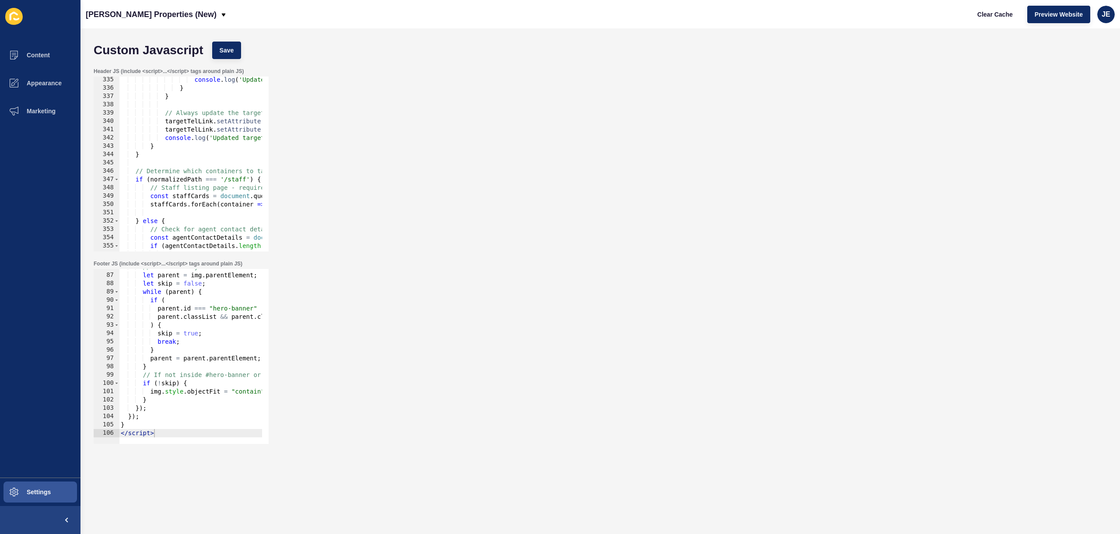
scroll to position [2726, 0]
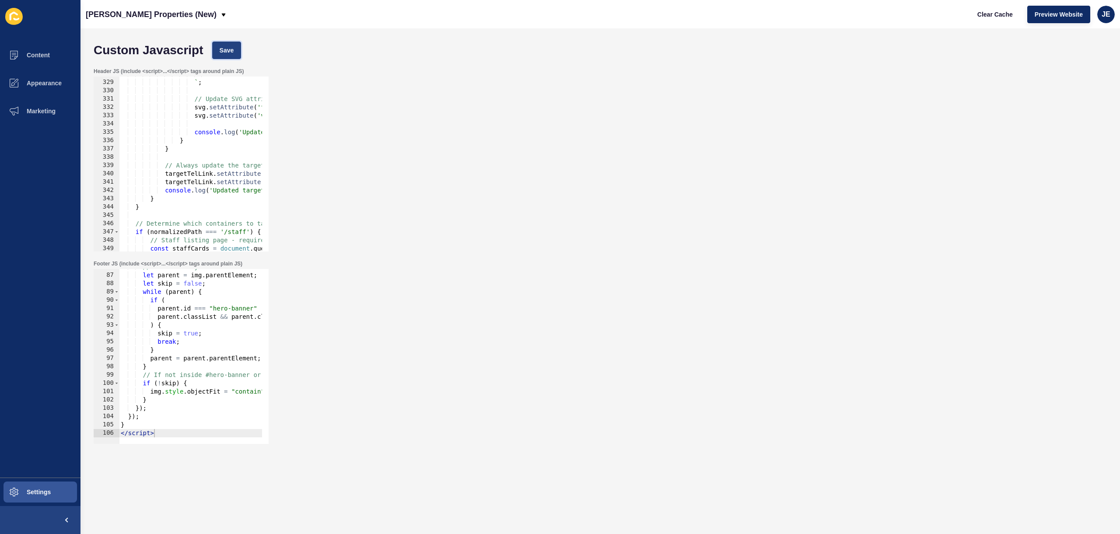
click at [225, 52] on span "Save" at bounding box center [227, 50] width 14 height 9
click at [994, 17] on span "Clear Cache" at bounding box center [995, 14] width 35 height 9
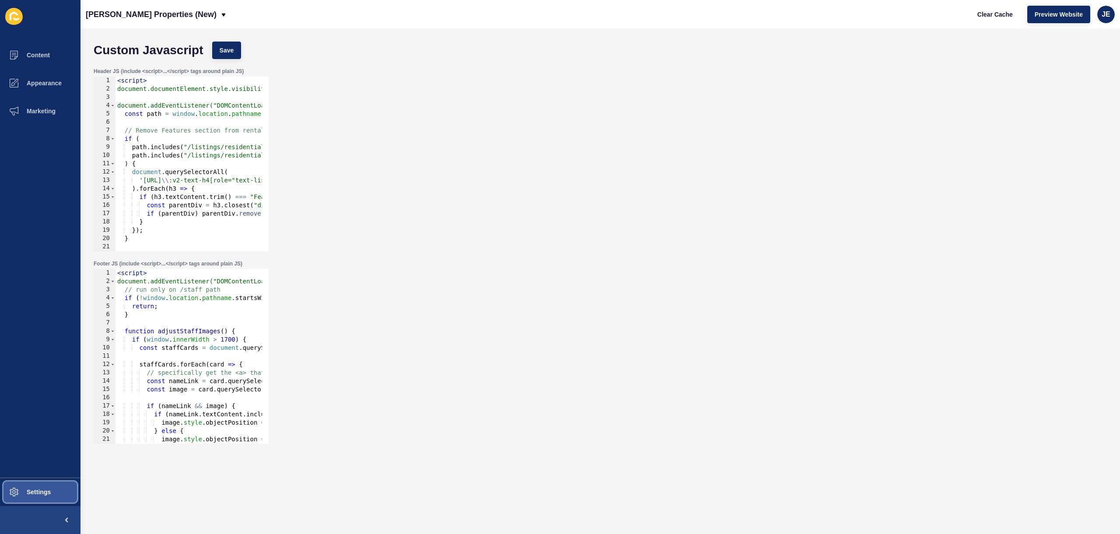
click at [46, 491] on span "Settings" at bounding box center [25, 492] width 52 height 7
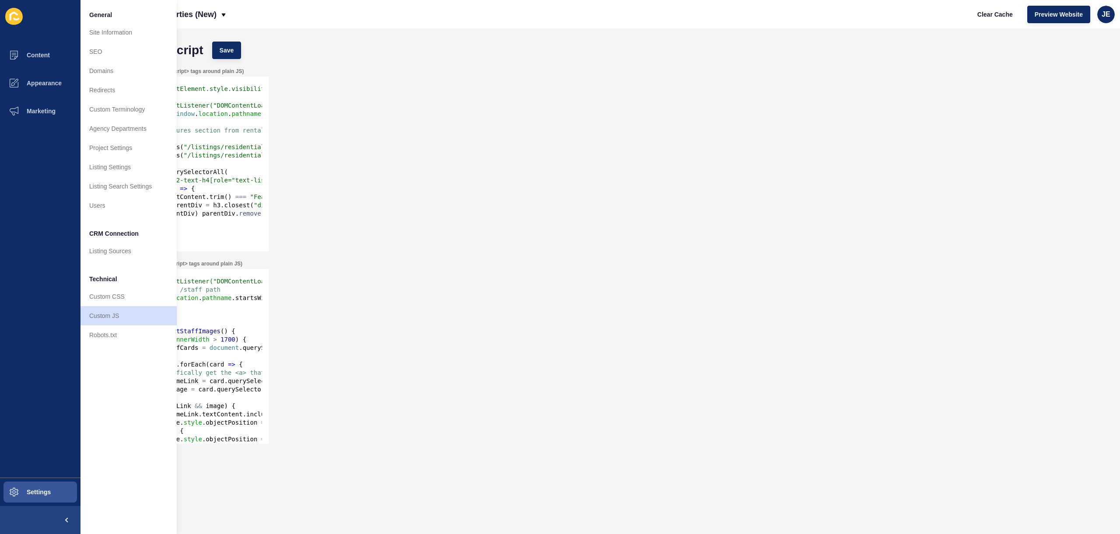
type textarea "}"
click at [225, 314] on div "< script > document.addEventListener("DOMContentLoaded", function () { // run o…" at bounding box center [323, 361] width 415 height 185
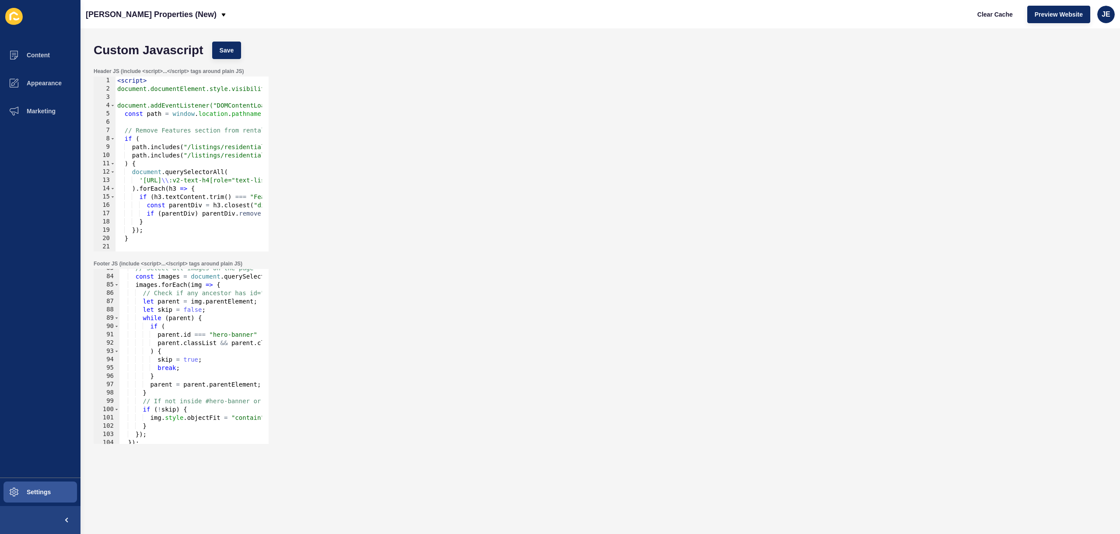
scroll to position [634, 0]
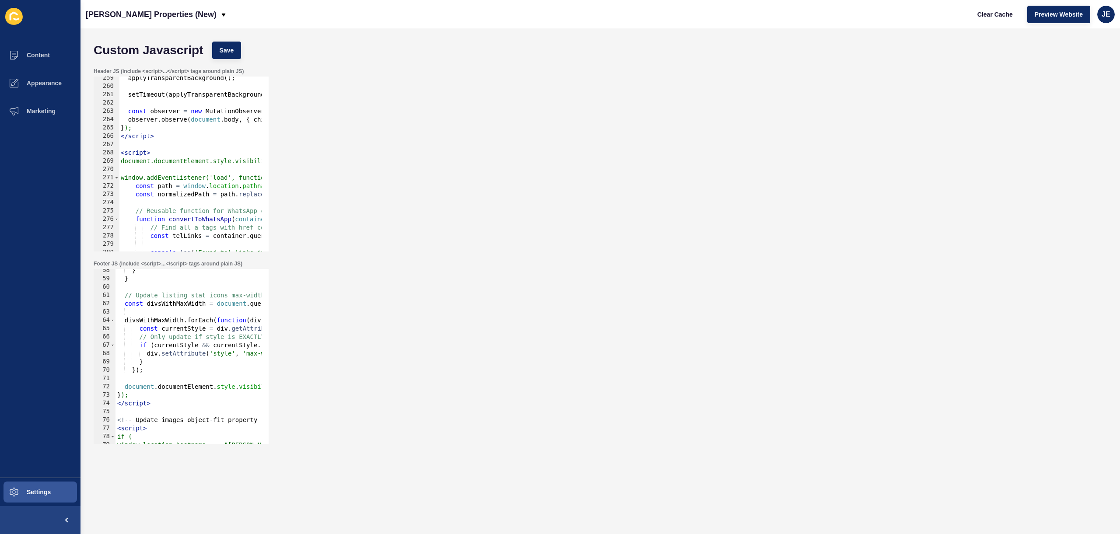
scroll to position [2148, 0]
paste textarea
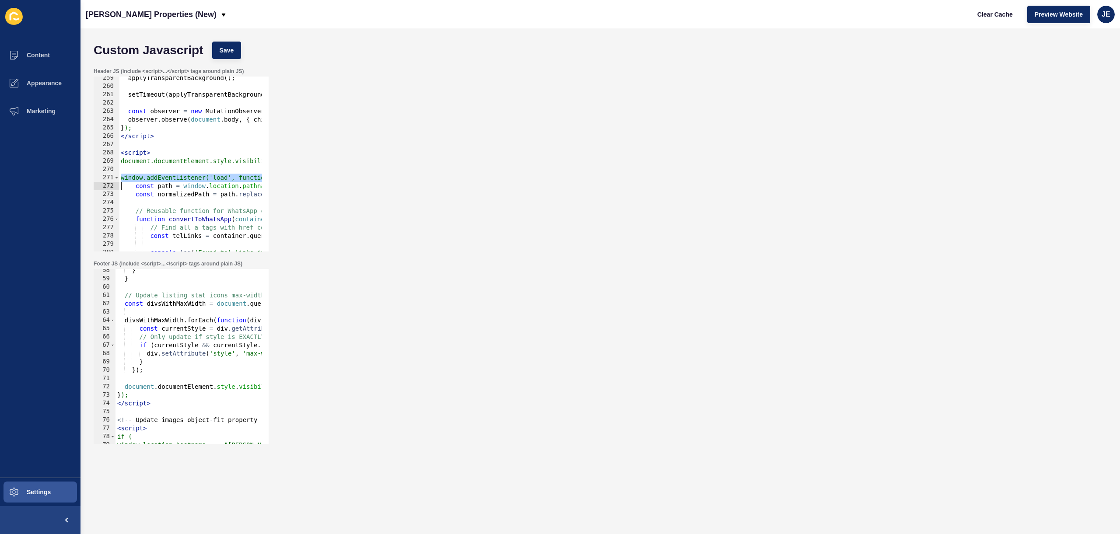
type textarea "const path = window.location.pathname;"
click at [228, 54] on button "Save" at bounding box center [226, 51] width 29 height 18
click at [994, 15] on span "Clear Cache" at bounding box center [995, 14] width 35 height 9
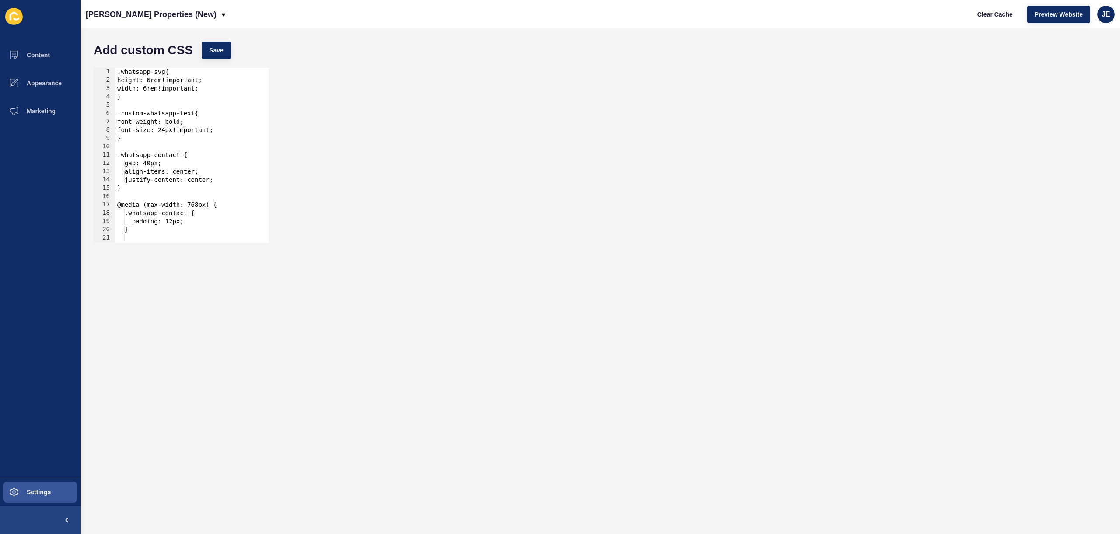
click at [572, 218] on div "1 2 3 4 5 6 7 8 9 10 11 12 13 14 15 [PHONE_NUMBER] 22 23 .whatsapp-svg{ height:…" at bounding box center [600, 155] width 1022 height 184
